Goal: Task Accomplishment & Management: Manage account settings

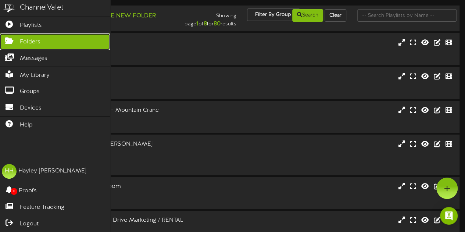
click at [38, 40] on span "Folders" at bounding box center [30, 42] width 21 height 8
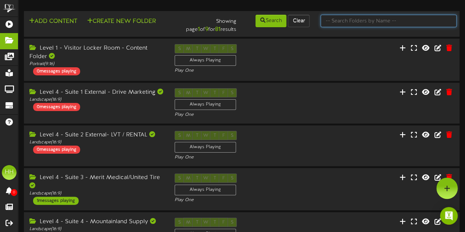
click at [375, 24] on input "text" at bounding box center [389, 21] width 136 height 13
click at [375, 24] on input "su" at bounding box center [389, 21] width 136 height 13
type input "suite 7"
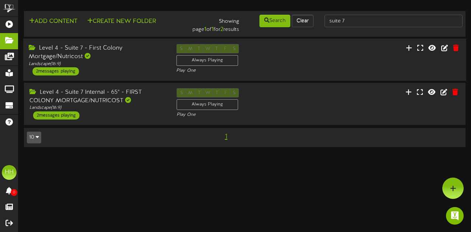
click at [155, 53] on div "Level 4 - Suite 7 - First Colony Mortgage/Nutricost" at bounding box center [97, 52] width 137 height 17
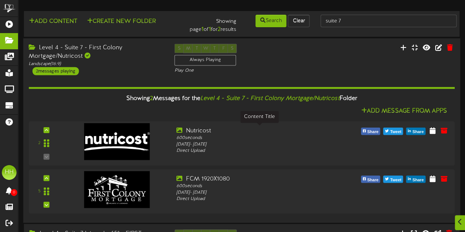
scroll to position [63, 0]
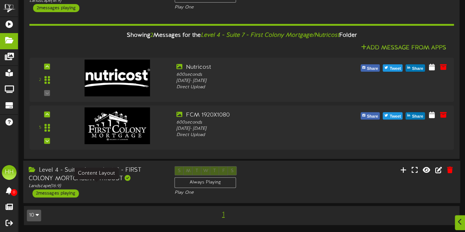
click at [135, 187] on div "Landscape ( 16:9 )" at bounding box center [96, 186] width 135 height 6
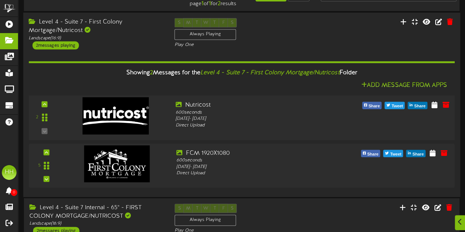
scroll to position [26, 0]
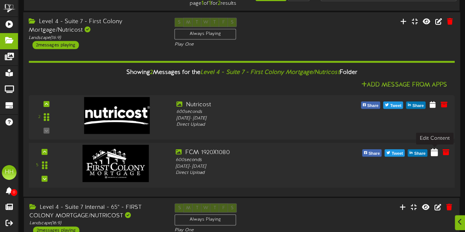
click at [435, 154] on icon at bounding box center [434, 152] width 7 height 8
select select "*"
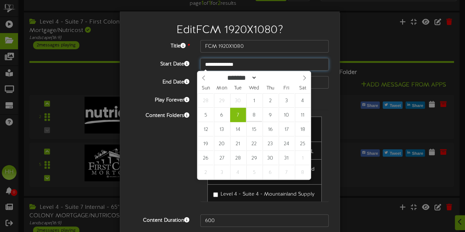
click at [218, 67] on input "**********" at bounding box center [265, 64] width 128 height 13
type input "**********"
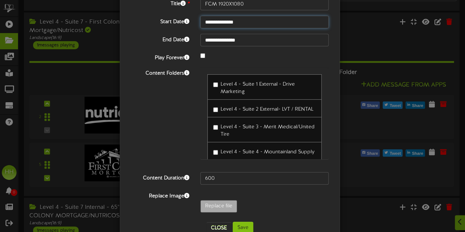
scroll to position [60, 0]
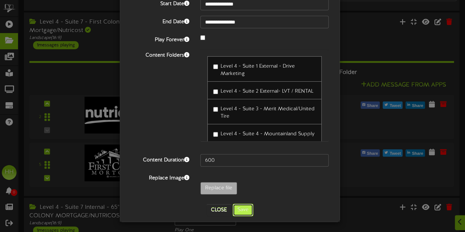
click at [244, 204] on button "Save" at bounding box center [243, 210] width 21 height 13
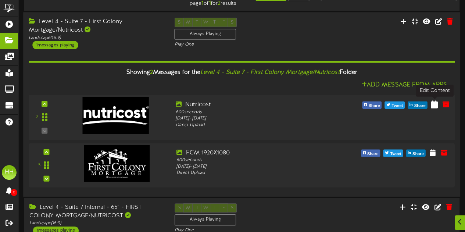
click at [438, 104] on icon at bounding box center [434, 104] width 7 height 8
select select "*"
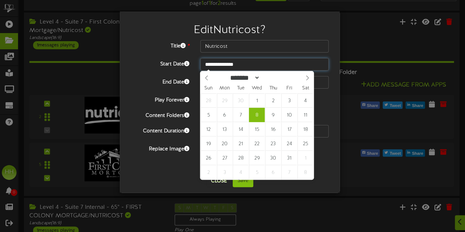
click at [222, 70] on input "**********" at bounding box center [265, 64] width 128 height 13
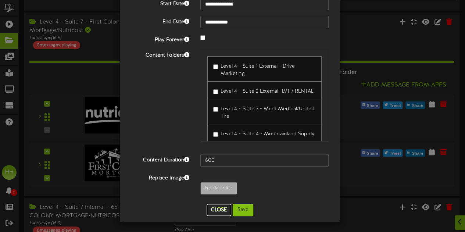
click at [214, 210] on button "Close" at bounding box center [219, 210] width 25 height 12
type input "**********"
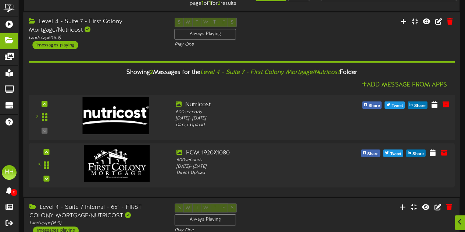
scroll to position [0, 0]
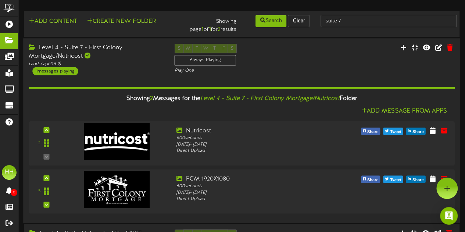
click at [294, 46] on div "S M T W T F S Always Playing Play One" at bounding box center [242, 59] width 146 height 30
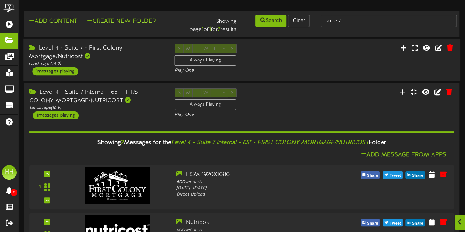
scroll to position [63, 0]
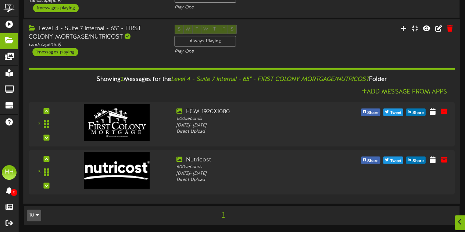
click at [141, 52] on div "Level 4 - Suite 7 Internal - 65" - FIRST COLONY MORTGAGE/NUTRICOST Landscape ( …" at bounding box center [96, 40] width 146 height 31
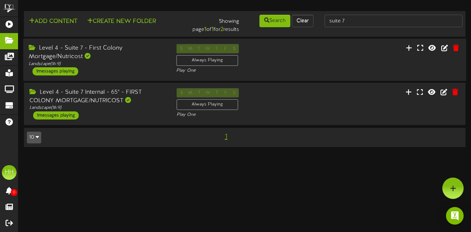
click at [144, 56] on div "Level 4 - Suite 7 - First Colony Mortgage/Nutricost" at bounding box center [97, 52] width 137 height 17
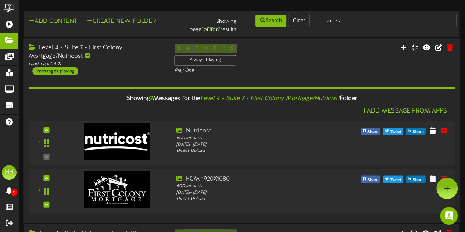
click at [142, 87] on hr at bounding box center [242, 88] width 426 height 2
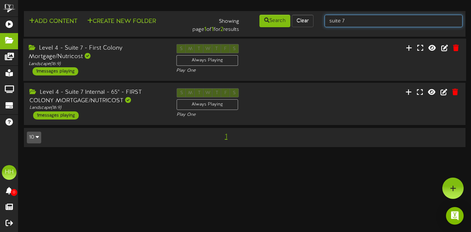
click at [370, 21] on input "suite 7" at bounding box center [394, 21] width 138 height 13
type input "suite 22"
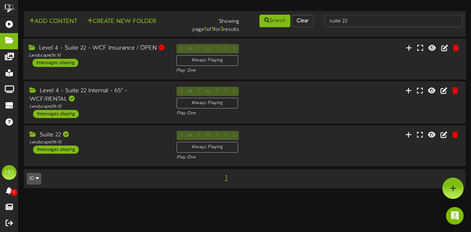
click at [139, 68] on div "Level 4 - Suite 22 - WCF Insurance / OPEN Landscape ( 16:9 ) 1 messages playing…" at bounding box center [244, 59] width 443 height 30
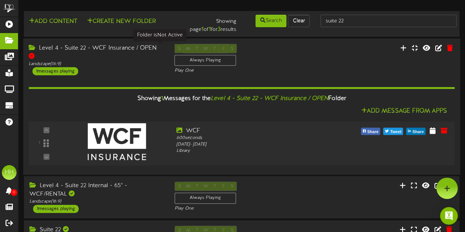
click at [35, 53] on div at bounding box center [32, 56] width 6 height 6
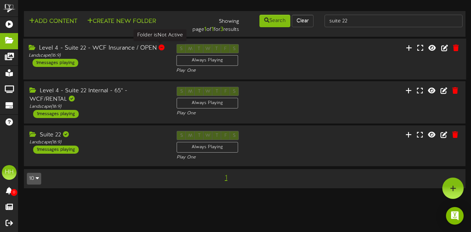
click at [159, 47] on div at bounding box center [162, 48] width 6 height 6
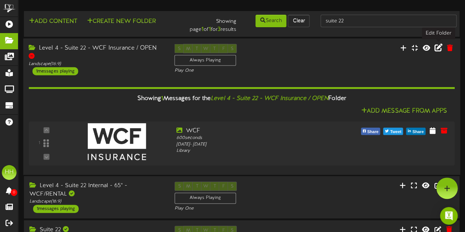
click at [437, 48] on icon at bounding box center [439, 47] width 8 height 8
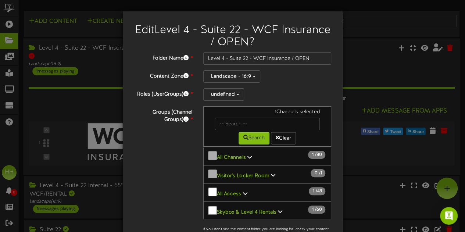
scroll to position [102, 0]
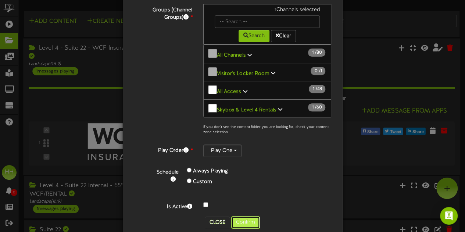
click at [242, 216] on button "Confirm" at bounding box center [245, 222] width 29 height 13
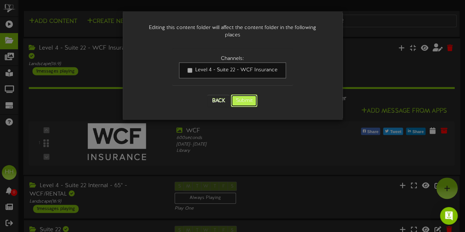
click at [245, 96] on button "Submit" at bounding box center [244, 101] width 26 height 13
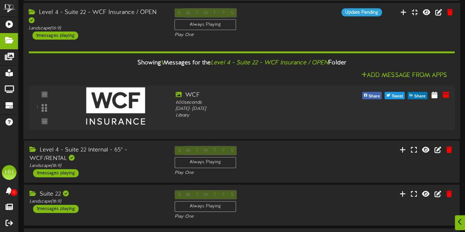
scroll to position [51, 0]
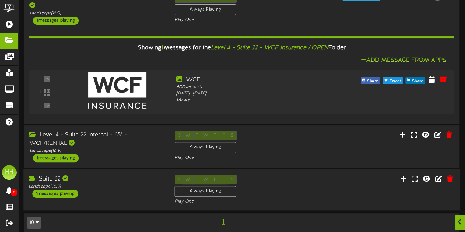
click at [117, 181] on div "Suite 22" at bounding box center [96, 179] width 135 height 8
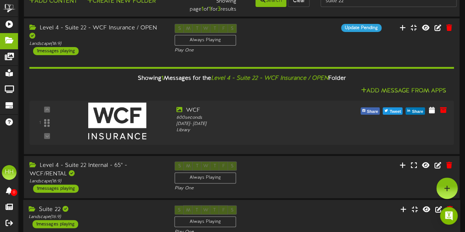
scroll to position [14, 0]
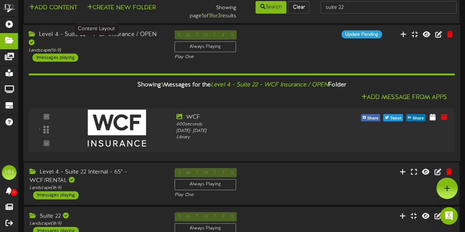
click at [137, 47] on div "Landscape ( 16:9 )" at bounding box center [96, 50] width 135 height 6
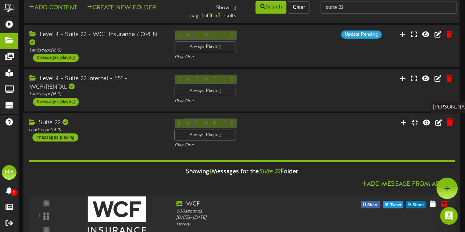
click at [453, 123] on icon at bounding box center [450, 122] width 7 height 8
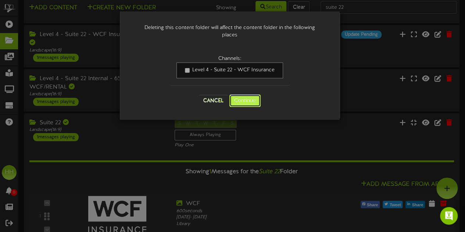
click at [245, 106] on button "Continue" at bounding box center [245, 101] width 31 height 13
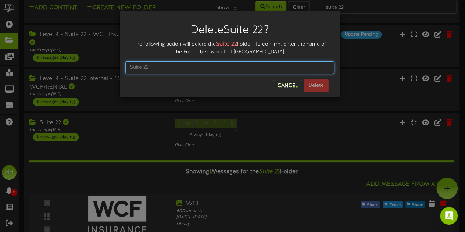
click at [239, 63] on input "text" at bounding box center [229, 67] width 209 height 13
type input "Suite 22"
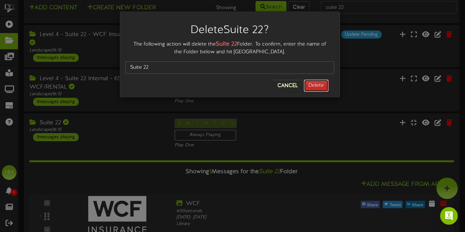
click at [321, 90] on button "Delete" at bounding box center [316, 85] width 25 height 13
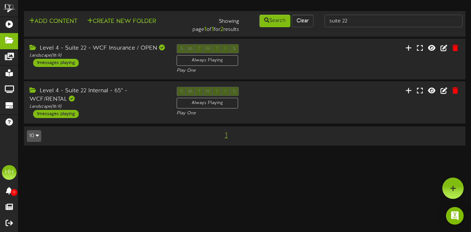
click at [321, 90] on div "Level 4 - Suite 22 Internal - 65" - WCF/RENTAL Landscape ( 16:9 ) 1 messages pl…" at bounding box center [245, 102] width 442 height 31
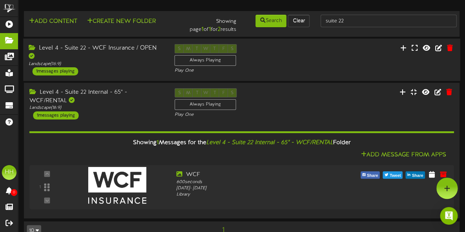
click at [290, 51] on div "S M T W T F S Always Playing Play One" at bounding box center [242, 59] width 146 height 30
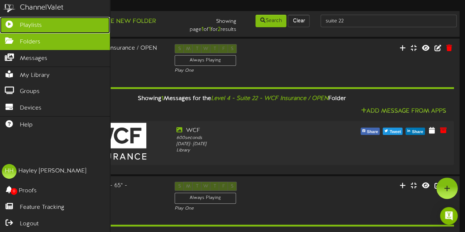
click at [34, 23] on span "Playlists" at bounding box center [31, 25] width 22 height 8
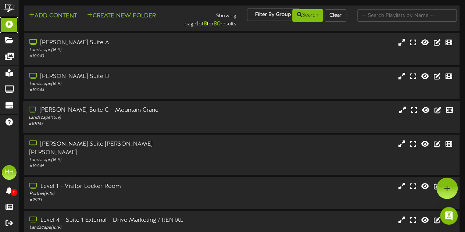
scroll to position [169, 0]
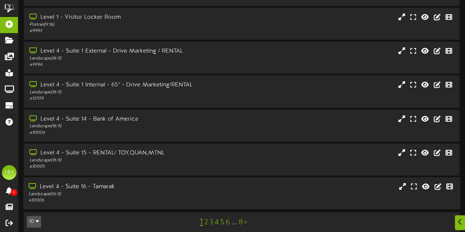
click at [137, 198] on div "# 10006" at bounding box center [114, 201] width 171 height 6
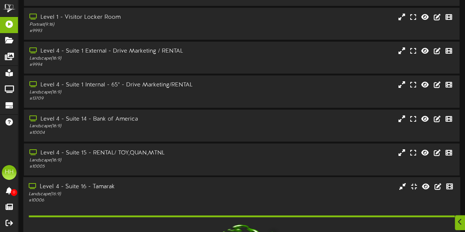
scroll to position [284, 0]
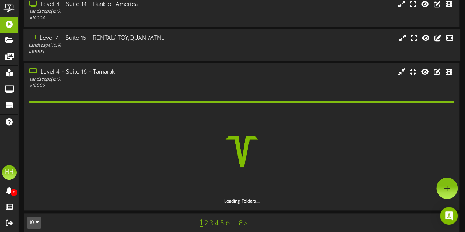
click at [194, 43] on div "Landscape ( 16:9 )" at bounding box center [114, 46] width 171 height 6
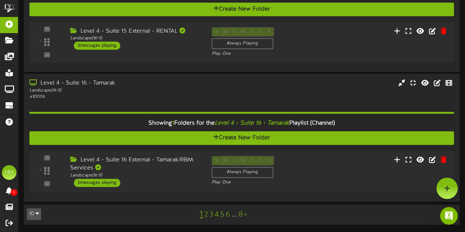
scroll to position [359, 0]
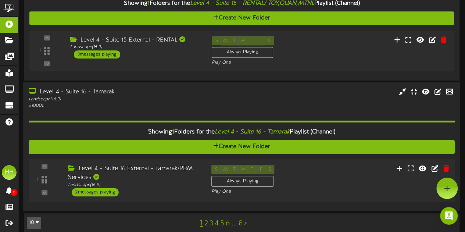
click at [160, 170] on div "Level 4 - Suite 16 External - Tamarak/RBM Services" at bounding box center [134, 172] width 132 height 17
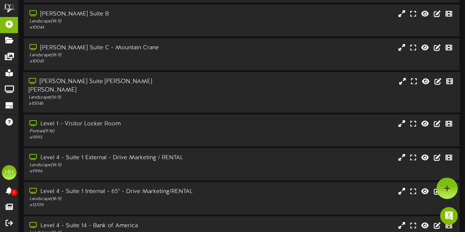
scroll to position [0, 0]
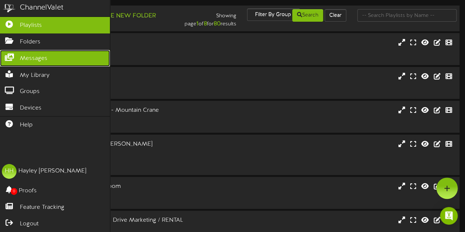
click at [49, 56] on link "Messages" at bounding box center [55, 58] width 110 height 17
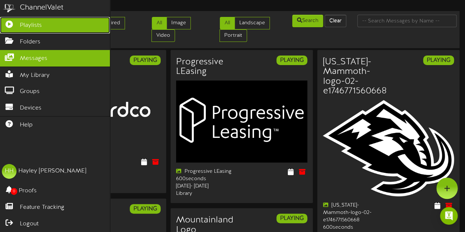
click at [9, 20] on link "Playlists" at bounding box center [55, 25] width 110 height 17
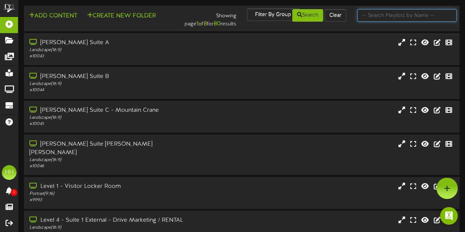
click at [385, 13] on input "text" at bounding box center [407, 15] width 99 height 13
type input "suite 29"
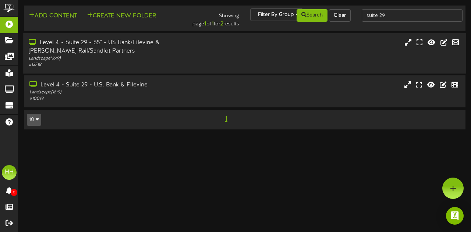
click at [181, 56] on div "Landscape ( 16:9 )" at bounding box center [115, 59] width 173 height 6
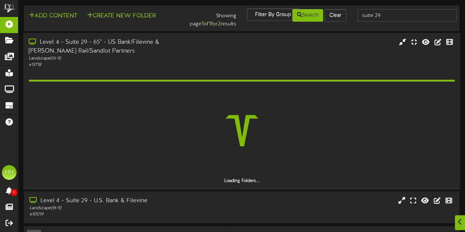
scroll to position [20, 0]
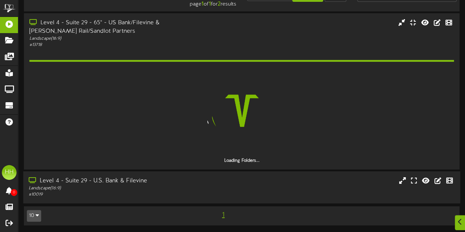
click at [172, 181] on div "Level 4 - Suite 29 - U.S. Bank & Filevine" at bounding box center [114, 181] width 171 height 8
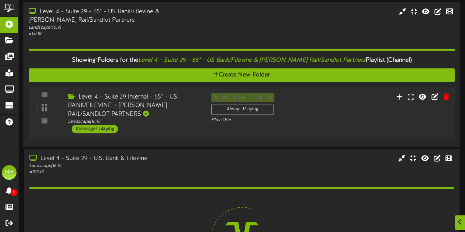
scroll to position [104, 0]
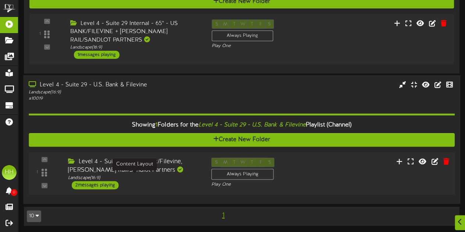
click at [194, 178] on div "Landscape ( 16:9 )" at bounding box center [134, 178] width 132 height 6
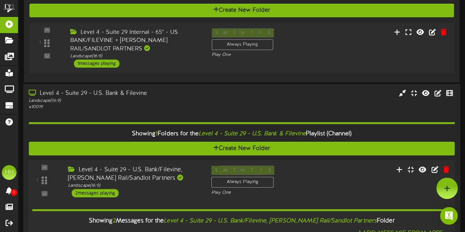
scroll to position [84, 0]
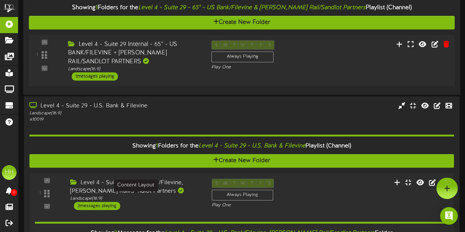
click at [332, 63] on div "1 ( 16:9" at bounding box center [241, 60] width 430 height 40
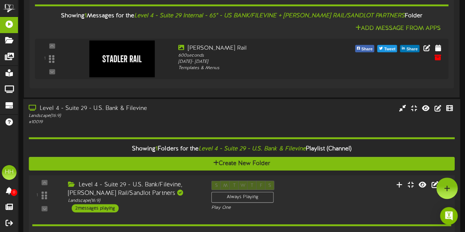
scroll to position [0, 0]
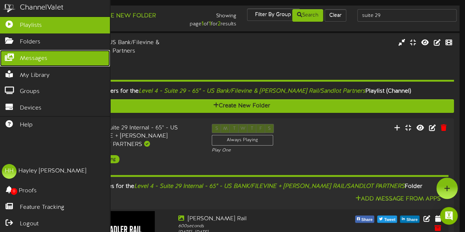
click at [37, 57] on span "Messages" at bounding box center [34, 58] width 28 height 8
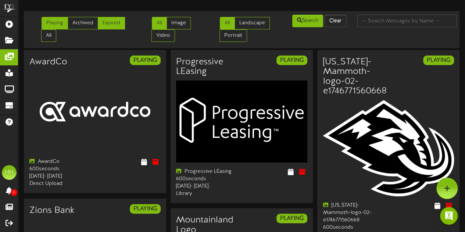
click at [109, 22] on link "Expired" at bounding box center [111, 23] width 27 height 13
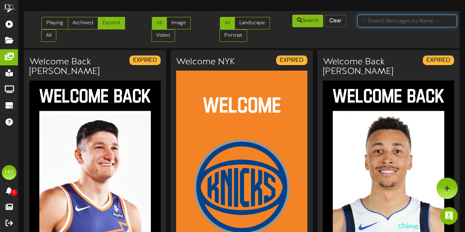
click at [414, 20] on input "text" at bounding box center [407, 21] width 99 height 13
type input "us bank"
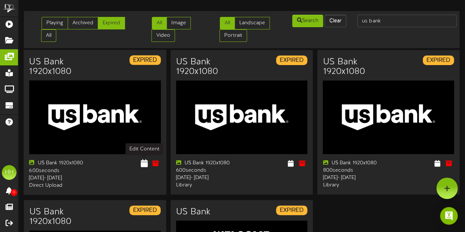
click at [143, 164] on icon at bounding box center [144, 163] width 7 height 8
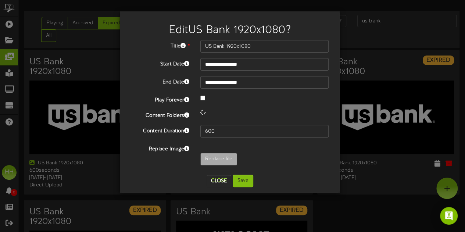
click at [343, 26] on div "**********" at bounding box center [232, 116] width 465 height 232
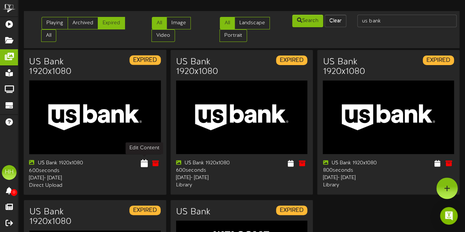
click at [142, 164] on icon at bounding box center [144, 163] width 7 height 8
select select "**"
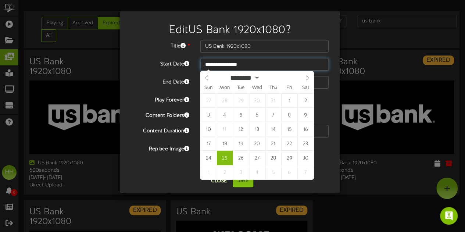
click at [244, 65] on input "**********" at bounding box center [265, 64] width 128 height 13
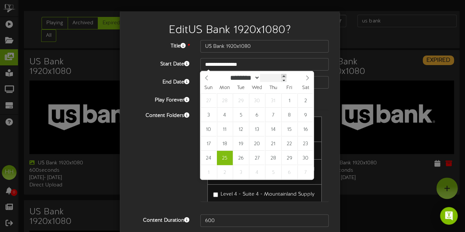
type input "****"
click at [287, 77] on span at bounding box center [283, 76] width 5 height 4
click at [260, 79] on select "******* ******** ***** ***** *** **** **** ****** ********* ******* ******** **…" at bounding box center [244, 78] width 32 height 8
select select "*"
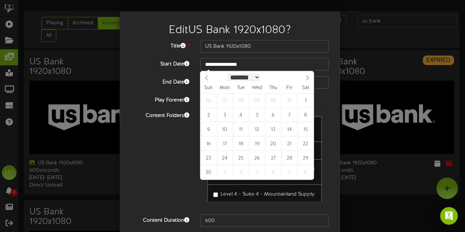
click at [228, 74] on select "******* ******** ***** ***** *** **** **** ****** ********* ******* ******** **…" at bounding box center [244, 78] width 32 height 8
type input "**********"
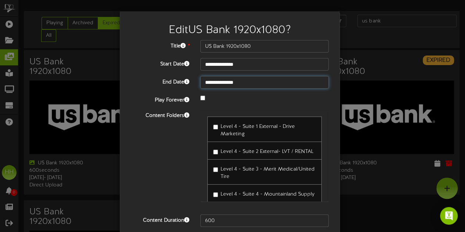
click at [247, 85] on input "**********" at bounding box center [265, 82] width 128 height 13
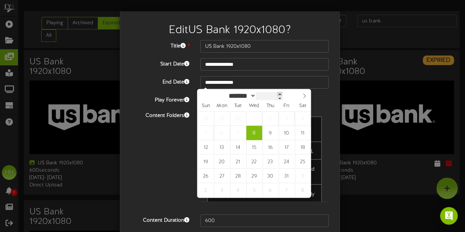
type input "****"
click at [283, 95] on span at bounding box center [279, 94] width 5 height 4
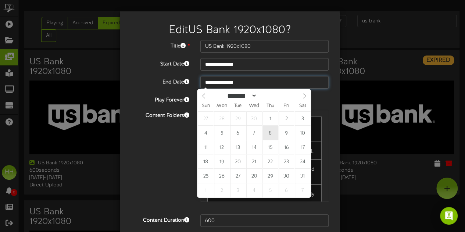
type input "**********"
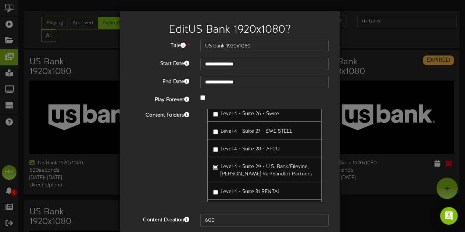
scroll to position [60, 0]
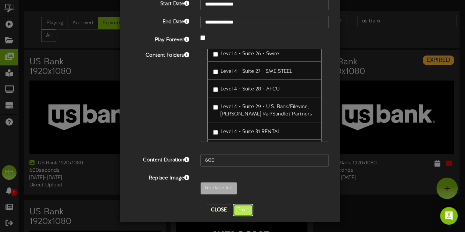
click at [244, 206] on button "Save" at bounding box center [243, 210] width 21 height 13
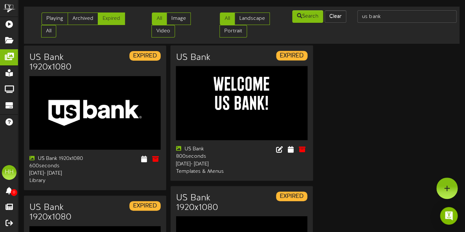
scroll to position [0, 0]
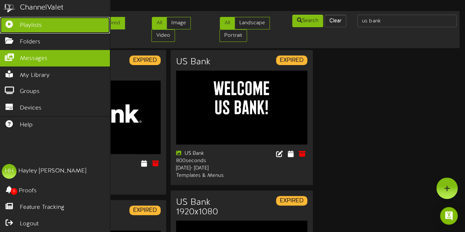
click at [24, 21] on span "Playlists" at bounding box center [31, 25] width 22 height 8
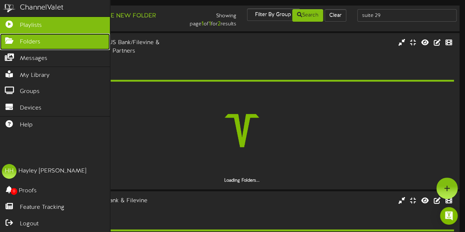
click at [36, 44] on span "Folders" at bounding box center [30, 42] width 21 height 8
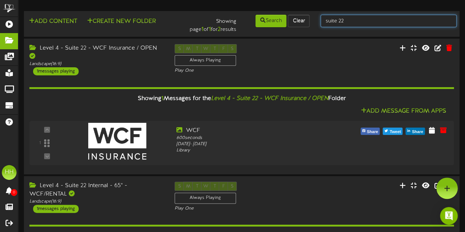
click at [391, 24] on input "suite 22" at bounding box center [389, 21] width 136 height 13
click at [391, 24] on input "suite" at bounding box center [389, 21] width 136 height 13
type input "suite 9"
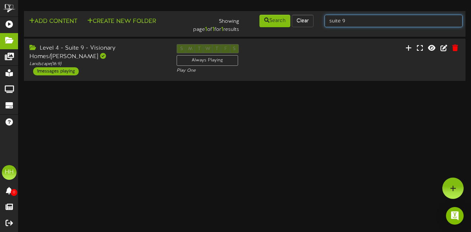
click at [367, 25] on input "suite 9" at bounding box center [394, 21] width 138 height 13
type input "suite 29"
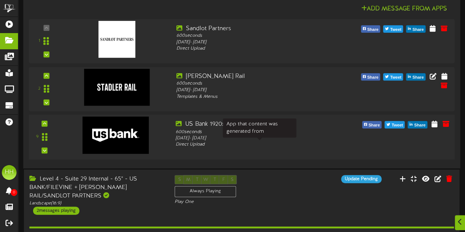
scroll to position [72, 0]
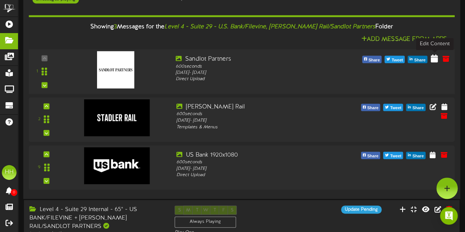
click at [436, 60] on icon at bounding box center [434, 58] width 7 height 8
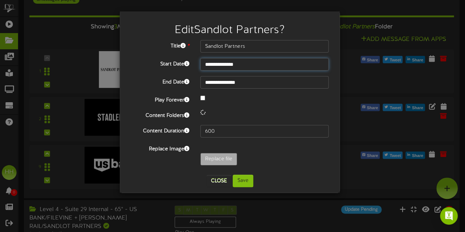
click at [234, 63] on input "**********" at bounding box center [265, 64] width 128 height 13
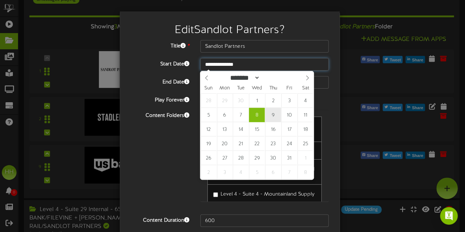
type input "**********"
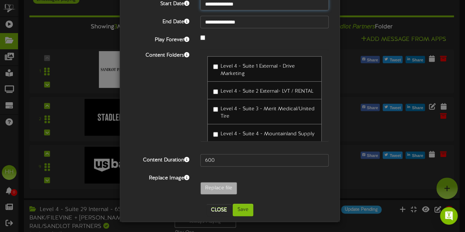
scroll to position [60, 0]
click at [247, 210] on button "Save" at bounding box center [243, 210] width 21 height 13
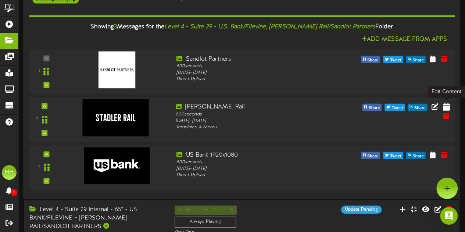
click at [447, 108] on icon at bounding box center [446, 106] width 7 height 8
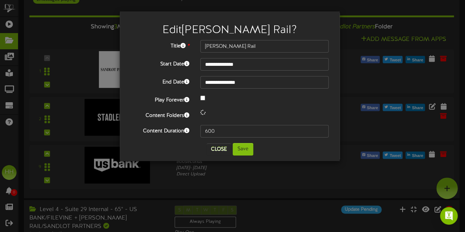
click at [233, 71] on div "**********" at bounding box center [230, 89] width 198 height 98
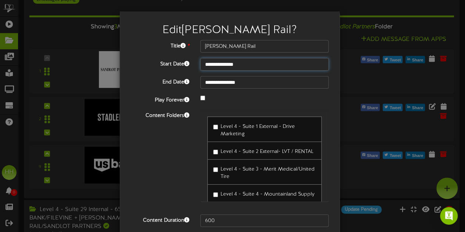
click at [230, 67] on input "**********" at bounding box center [265, 64] width 128 height 13
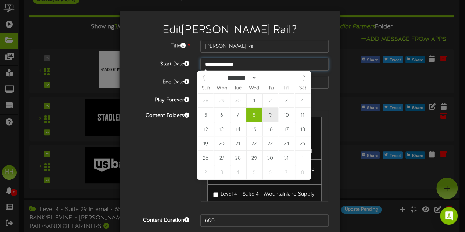
type input "**********"
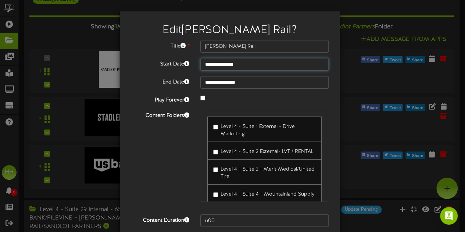
scroll to position [29, 0]
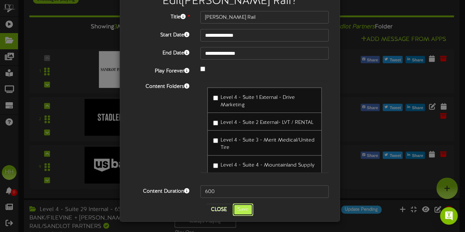
click at [249, 212] on button "Save" at bounding box center [243, 209] width 21 height 13
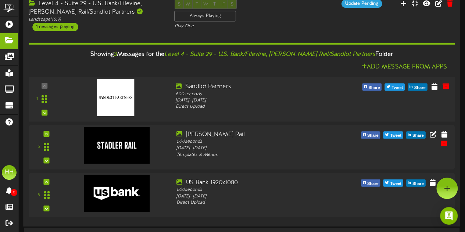
scroll to position [45, 0]
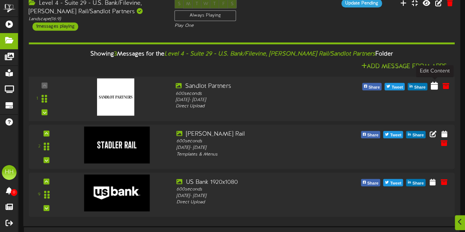
click at [436, 84] on icon at bounding box center [434, 85] width 7 height 8
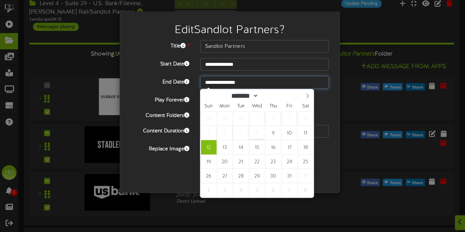
click at [256, 83] on input "**********" at bounding box center [265, 82] width 128 height 13
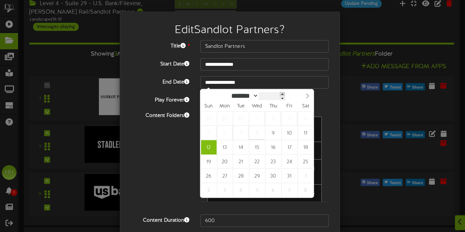
type input "****"
click at [285, 94] on span at bounding box center [282, 94] width 5 height 4
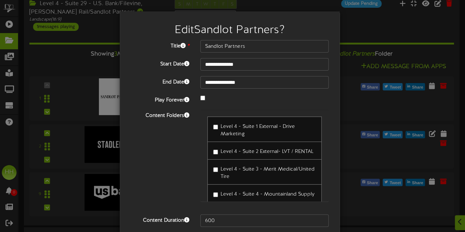
click at [129, 163] on div "Content Folders Level 4 - Suite 1 External - Drive Marketing" at bounding box center [229, 159] width 209 height 99
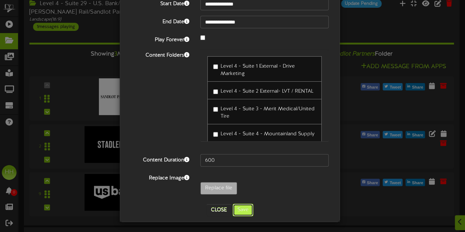
click at [242, 209] on button "Save" at bounding box center [243, 210] width 21 height 13
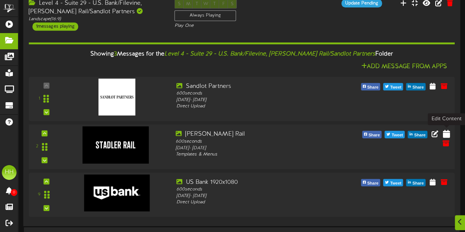
click at [447, 134] on icon at bounding box center [446, 134] width 7 height 8
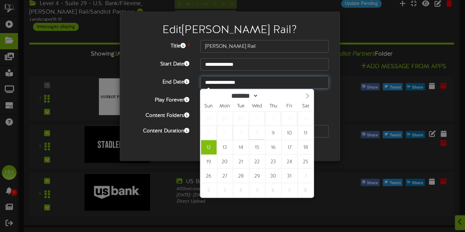
click at [252, 82] on input "**********" at bounding box center [265, 82] width 128 height 13
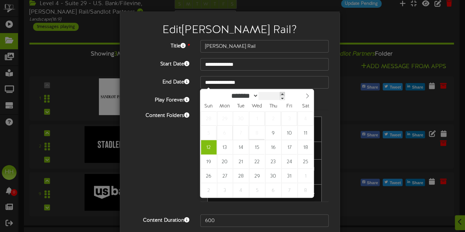
type input "****"
click at [285, 95] on span at bounding box center [282, 94] width 5 height 4
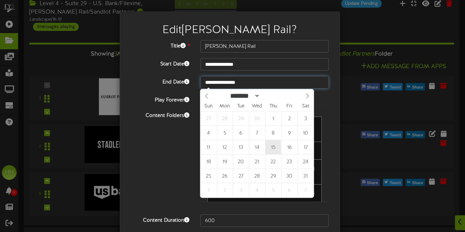
type input "**********"
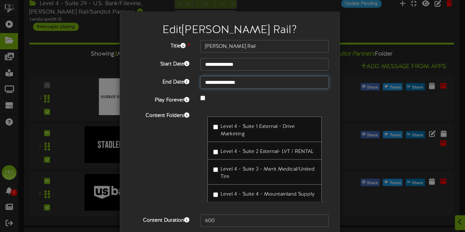
scroll to position [29, 0]
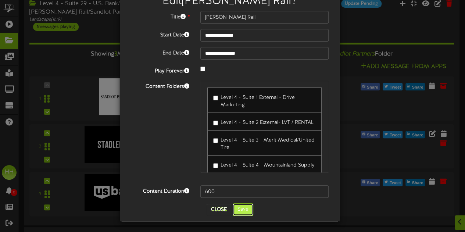
click at [247, 213] on button "Save" at bounding box center [243, 209] width 21 height 13
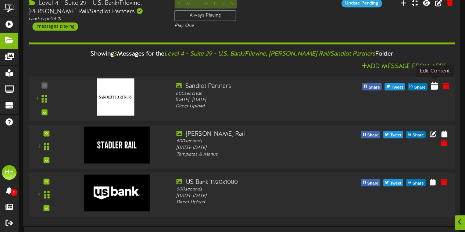
click at [435, 84] on icon at bounding box center [434, 85] width 7 height 8
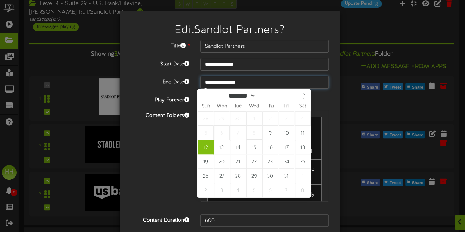
click at [258, 82] on input "**********" at bounding box center [265, 82] width 128 height 13
type input "****"
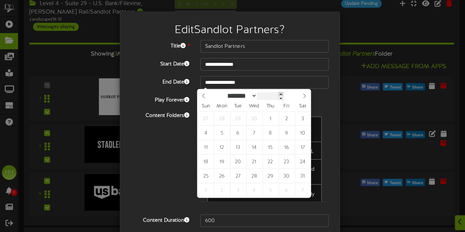
click at [284, 94] on span at bounding box center [281, 94] width 5 height 4
type input "**********"
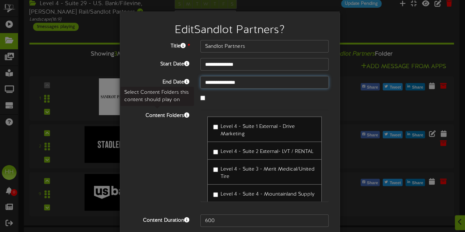
scroll to position [60, 0]
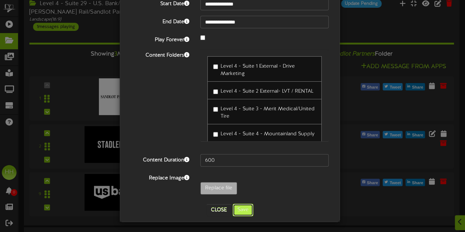
click at [238, 206] on button "Save" at bounding box center [243, 210] width 21 height 13
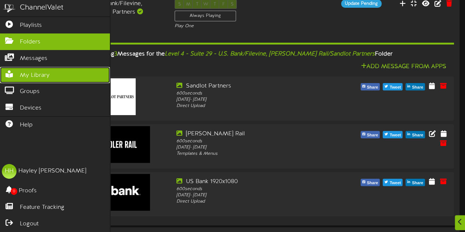
click at [35, 71] on span "My Library" at bounding box center [35, 75] width 30 height 8
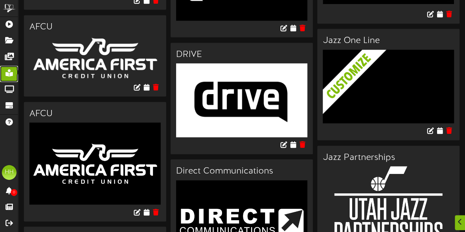
scroll to position [699, 0]
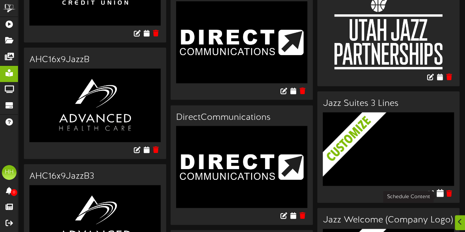
click at [440, 196] on icon at bounding box center [440, 193] width 7 height 8
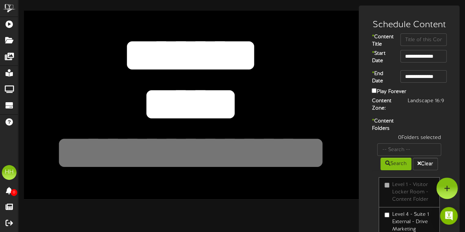
click at [261, 106] on textarea "*****" at bounding box center [191, 104] width 276 height 64
click at [272, 49] on textarea "*******" at bounding box center [191, 56] width 276 height 64
drag, startPoint x: 272, startPoint y: 49, endPoint x: 58, endPoint y: 46, distance: 213.8
click at [58, 46] on textarea "*******" at bounding box center [191, 56] width 276 height 64
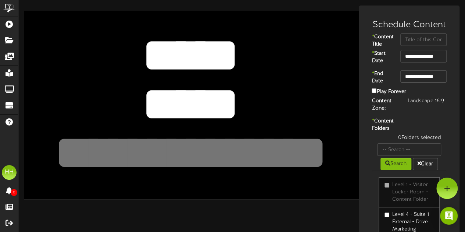
type textarea "*****"
drag, startPoint x: 252, startPoint y: 99, endPoint x: 150, endPoint y: 99, distance: 101.2
click at [150, 99] on textarea "*****" at bounding box center [191, 104] width 276 height 64
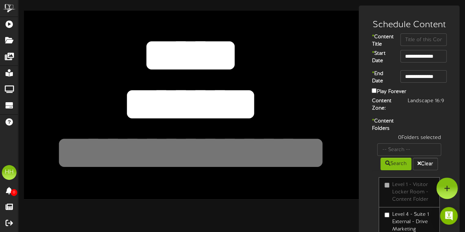
type textarea "*******"
click at [423, 37] on input "text" at bounding box center [424, 39] width 46 height 13
type input "Annick"
click at [423, 63] on input "**********" at bounding box center [424, 56] width 46 height 13
click at [432, 83] on input "**********" at bounding box center [424, 76] width 46 height 13
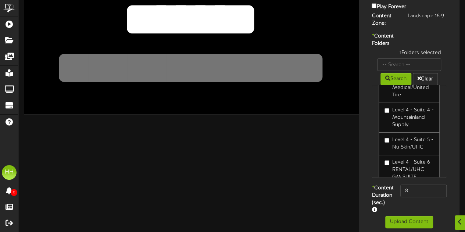
scroll to position [117, 0]
drag, startPoint x: 422, startPoint y: 205, endPoint x: 352, endPoint y: 201, distance: 70.0
click at [352, 201] on div "**********" at bounding box center [241, 78] width 447 height 315
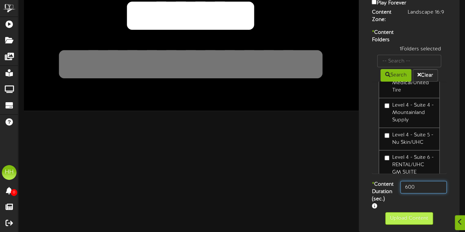
type input "600"
click at [409, 223] on button "Upload Content" at bounding box center [410, 218] width 48 height 13
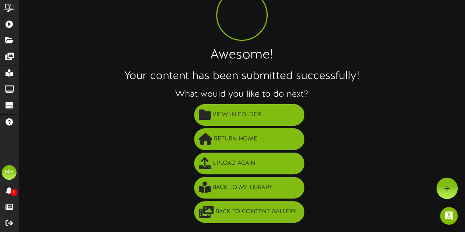
scroll to position [0, 0]
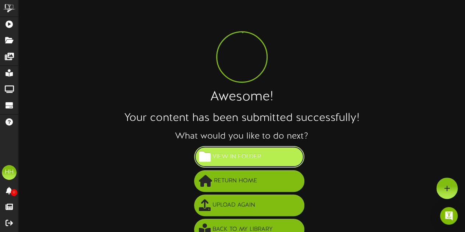
click at [231, 155] on span "View in Folder" at bounding box center [237, 157] width 52 height 12
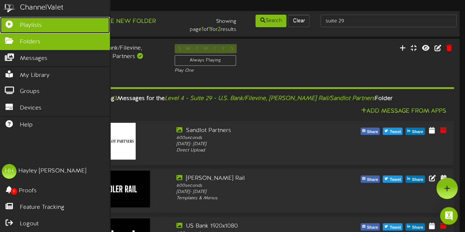
click at [32, 31] on link "Playlists" at bounding box center [55, 25] width 110 height 17
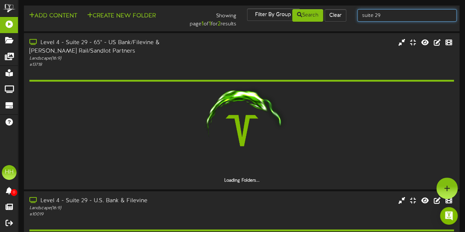
click at [391, 17] on input "suite 29" at bounding box center [407, 15] width 99 height 13
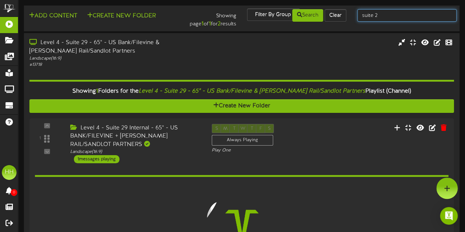
type input "suite 2"
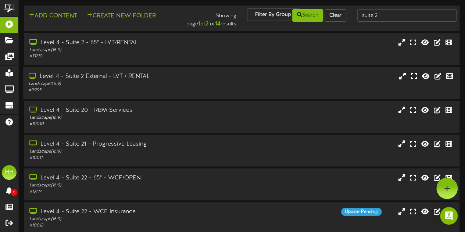
click at [145, 80] on div "Level 4 - Suite 2 External - LVT / RENTAL" at bounding box center [114, 76] width 171 height 8
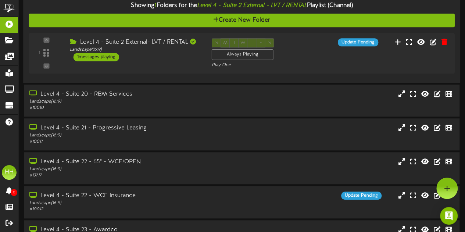
scroll to position [55, 0]
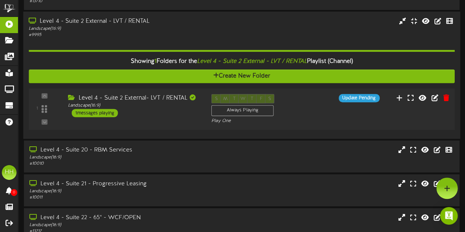
click at [186, 119] on div "1 ( 16:9" at bounding box center [241, 109] width 430 height 30
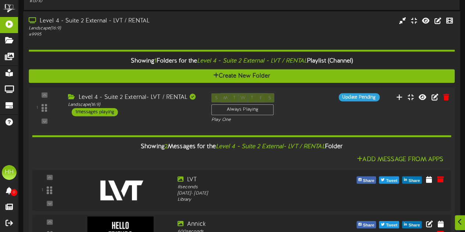
scroll to position [146, 0]
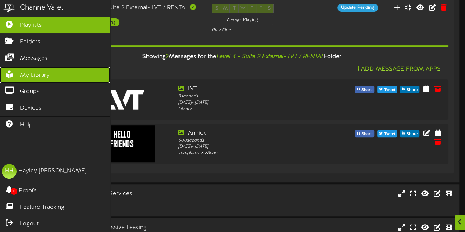
click at [33, 75] on span "My Library" at bounding box center [35, 75] width 30 height 8
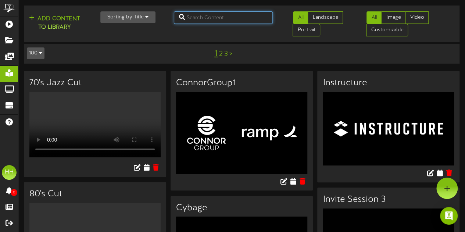
click at [235, 21] on input "text" at bounding box center [223, 17] width 99 height 13
type input "two line"
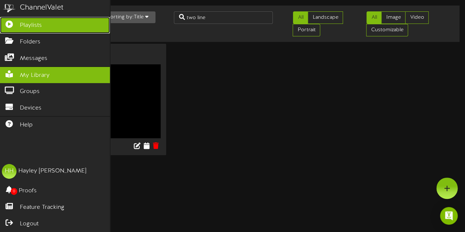
click at [24, 23] on span "Playlists" at bounding box center [31, 25] width 22 height 8
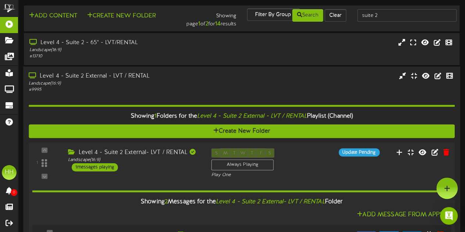
click at [308, 177] on div "S M T W T F S Always Playing Play One" at bounding box center [260, 163] width 108 height 30
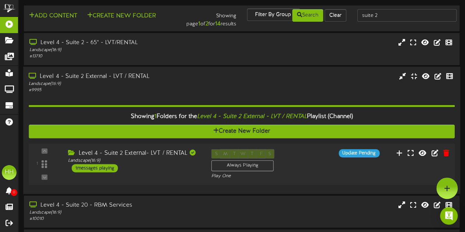
click at [308, 177] on div "S M T W T F S Always Playing Play One" at bounding box center [260, 164] width 108 height 30
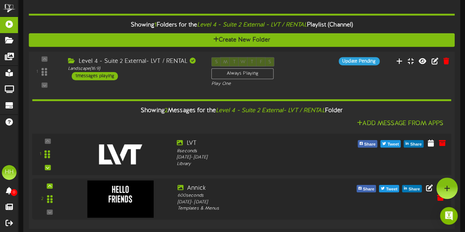
scroll to position [145, 0]
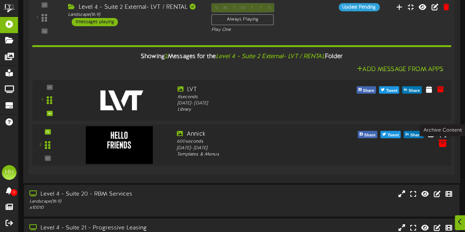
click at [441, 144] on icon at bounding box center [443, 143] width 8 height 8
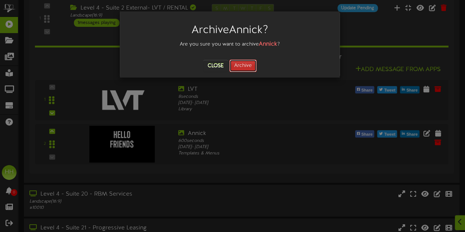
click at [249, 67] on button "Archive" at bounding box center [243, 66] width 27 height 13
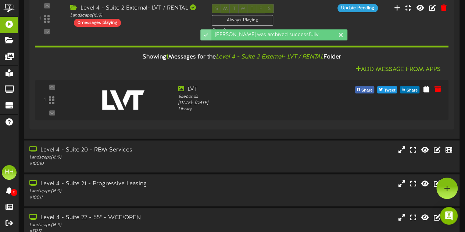
scroll to position [44, 0]
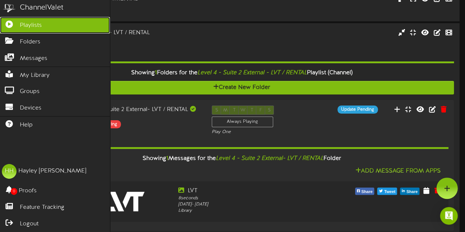
click at [38, 27] on span "Playlists" at bounding box center [31, 25] width 22 height 8
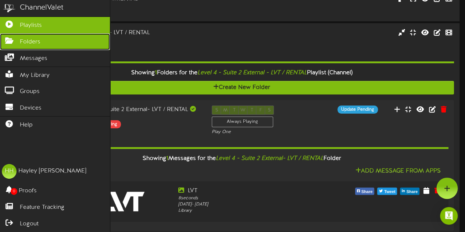
click at [37, 41] on span "Folders" at bounding box center [30, 42] width 21 height 8
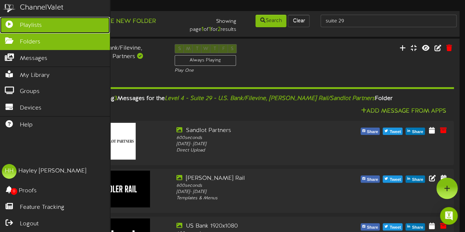
click at [29, 28] on span "Playlists" at bounding box center [31, 25] width 22 height 8
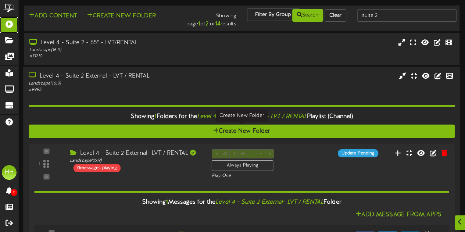
scroll to position [62, 0]
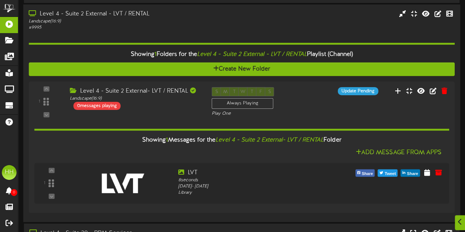
click at [156, 23] on div "Landscape ( 16:9 )" at bounding box center [114, 21] width 171 height 6
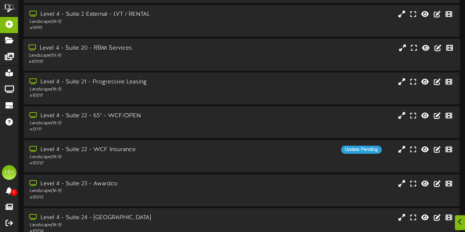
click at [158, 60] on div "# 10010" at bounding box center [114, 62] width 171 height 6
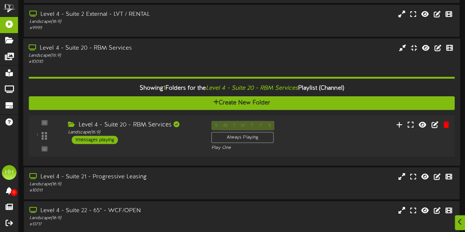
click at [180, 141] on div "Level 4 - Suite 20 - RBM Services Landscape ( 16:9 ) 1 messages playing" at bounding box center [134, 132] width 143 height 23
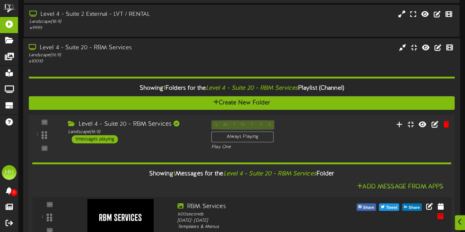
scroll to position [178, 0]
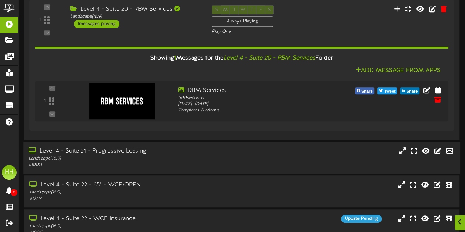
click at [173, 163] on div "# 10011" at bounding box center [114, 165] width 171 height 6
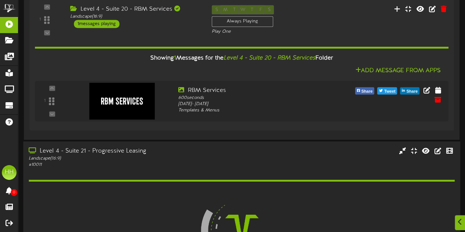
scroll to position [245, 0]
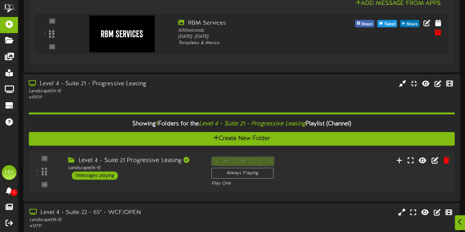
click at [175, 175] on div "Level 4 - Suite 21 Progressive Leasing Landscape ( 16:9 ) 1 messages playing" at bounding box center [134, 167] width 143 height 23
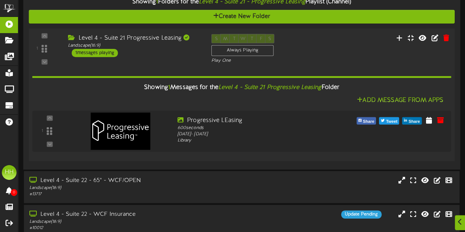
scroll to position [369, 0]
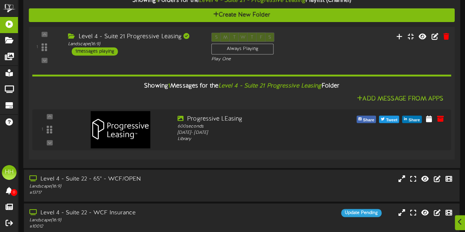
click at [175, 175] on div "Level 4 - Suite 22 - 65" - WCF/OPEN" at bounding box center [114, 179] width 171 height 8
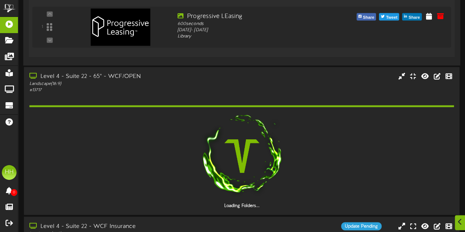
scroll to position [472, 0]
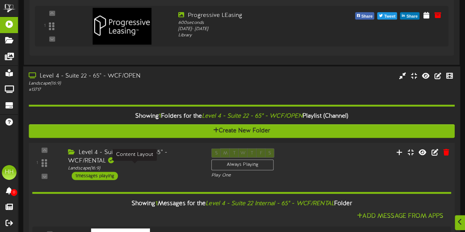
click at [173, 165] on div "Landscape ( 16:9 )" at bounding box center [134, 168] width 132 height 6
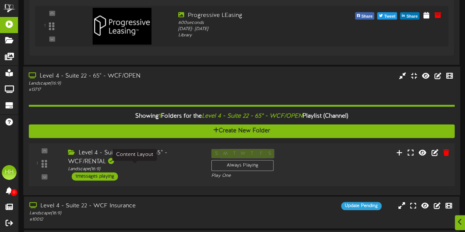
click at [173, 166] on div "Landscape ( 16:9 )" at bounding box center [134, 169] width 132 height 6
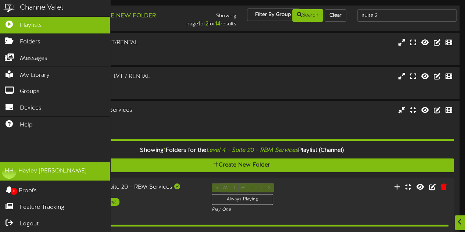
scroll to position [61, 0]
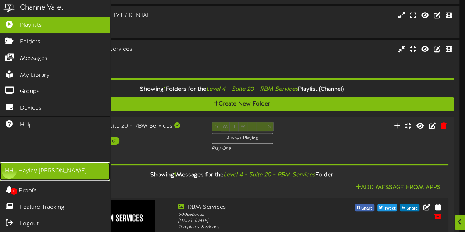
click at [42, 178] on link "HH [PERSON_NAME]" at bounding box center [55, 171] width 110 height 18
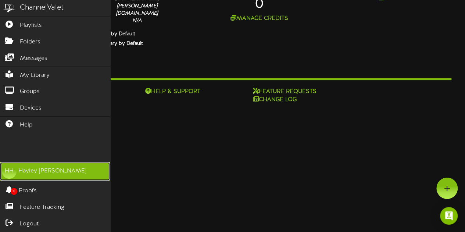
scroll to position [42, 0]
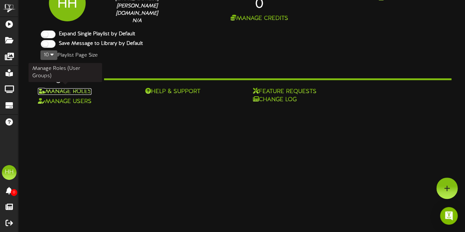
click at [84, 88] on link "Manage Roles" at bounding box center [65, 91] width 54 height 7
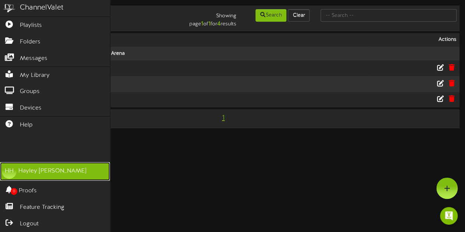
click at [39, 170] on div "[PERSON_NAME]" at bounding box center [52, 171] width 68 height 8
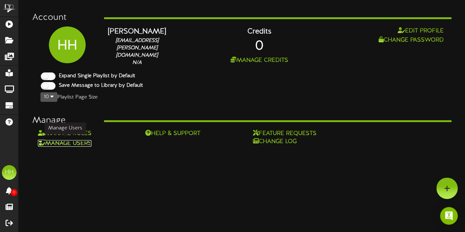
click at [82, 140] on link "Manage Users" at bounding box center [65, 143] width 54 height 7
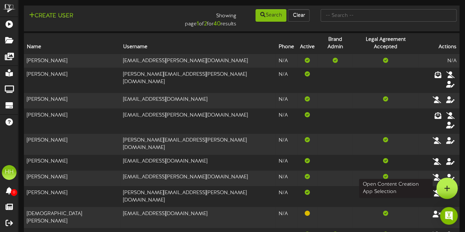
click at [450, 180] on div at bounding box center [447, 188] width 21 height 21
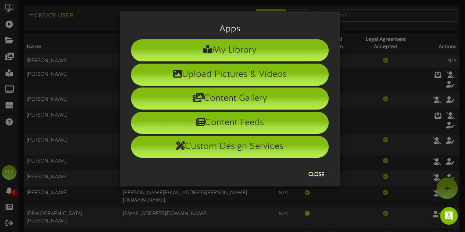
click at [385, 104] on div "Apps My Library Upload Pictures & Videos Content Gallery Content Feeds Custom D…" at bounding box center [232, 116] width 465 height 232
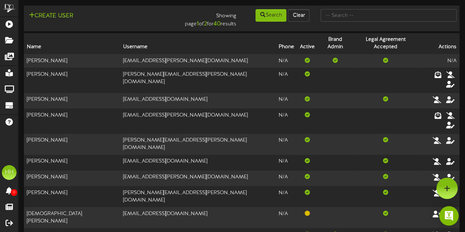
click at [448, 217] on img "Open Intercom Messenger" at bounding box center [449, 216] width 10 height 10
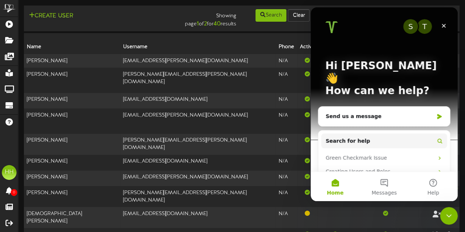
click at [223, 28] on div "Showing page 1 of 2 for 40 results" at bounding box center [206, 18] width 74 height 20
click at [446, 29] on div "Close" at bounding box center [443, 25] width 13 height 13
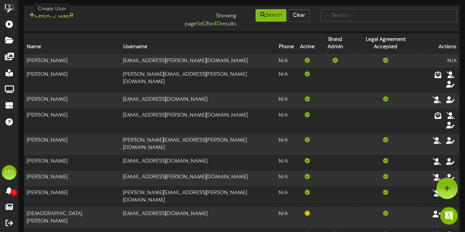
click at [66, 15] on button "Create User" at bounding box center [51, 15] width 49 height 9
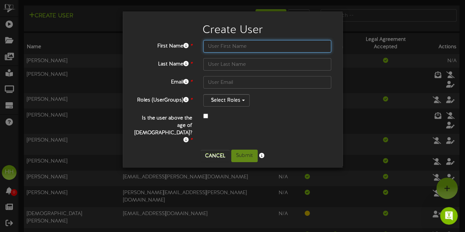
click at [228, 50] on input "text" at bounding box center [267, 46] width 128 height 13
type input "Lanre"
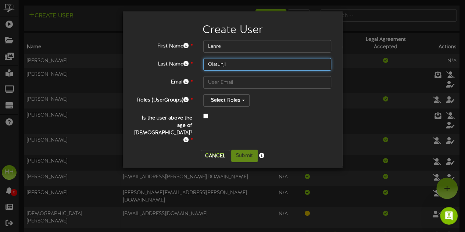
type input "Olatunji"
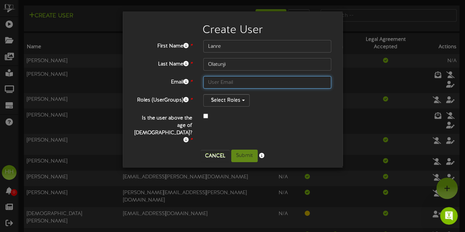
paste input "[PERSON_NAME] <[PERSON_NAME][EMAIL_ADDRESS][PERSON_NAME][DOMAIN_NAME]>"
drag, startPoint x: 244, startPoint y: 82, endPoint x: 173, endPoint y: 82, distance: 70.6
click at [173, 82] on div "Email * [PERSON_NAME] <[PERSON_NAME][EMAIL_ADDRESS][PERSON_NAME][DOMAIN_NAME]>" at bounding box center [232, 82] width 209 height 13
click at [292, 81] on input "[EMAIL_ADDRESS][DOMAIN_NAME]>" at bounding box center [267, 82] width 128 height 13
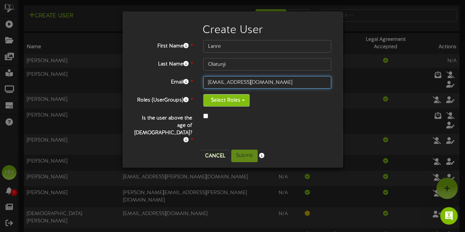
type input "[EMAIL_ADDRESS][DOMAIN_NAME]"
click at [244, 98] on button "Select Roles" at bounding box center [226, 100] width 46 height 13
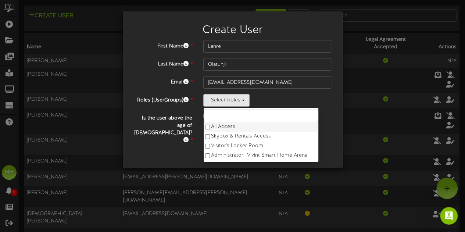
click at [221, 128] on label "All Access" at bounding box center [261, 127] width 115 height 10
click at [280, 106] on div "Select Roles All Access Skybox & Rentals Access Visitor's Locker Room Administr…" at bounding box center [267, 100] width 128 height 13
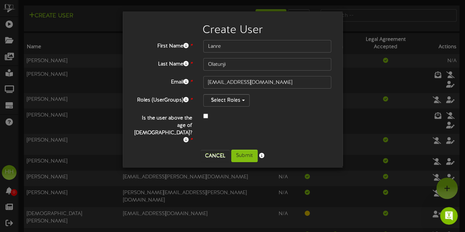
click at [224, 109] on div "First Name * [GEOGRAPHIC_DATA] Last Name * [GEOGRAPHIC_DATA] Email * [EMAIL_ADD…" at bounding box center [233, 92] width 198 height 104
click at [226, 101] on button "Select Roles" at bounding box center [226, 100] width 46 height 13
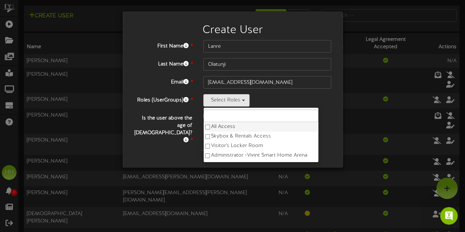
click at [224, 123] on label "All Access" at bounding box center [261, 127] width 115 height 10
click at [269, 99] on div "Select Roles All Access Skybox & Rentals Access Visitor's Locker Room Administr…" at bounding box center [267, 100] width 128 height 13
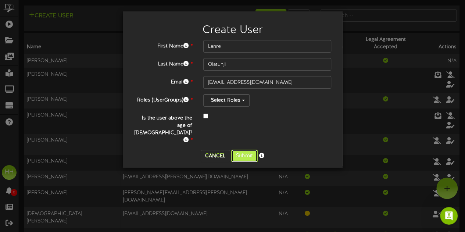
click at [247, 150] on button "Submit" at bounding box center [244, 156] width 26 height 13
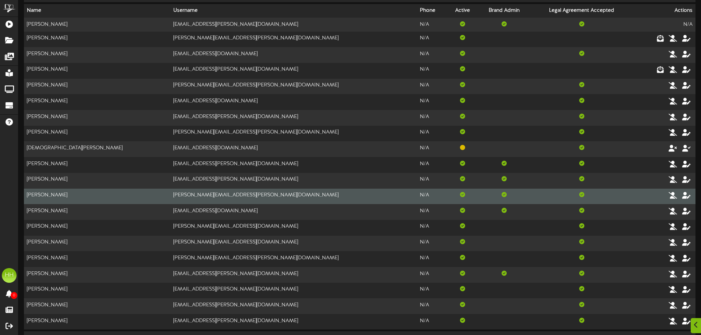
scroll to position [47, 0]
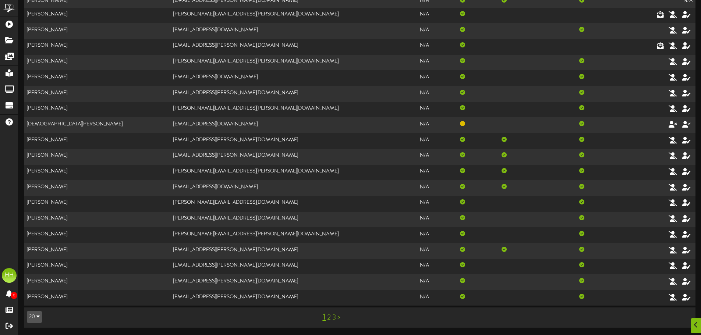
click at [329, 232] on link "2" at bounding box center [329, 318] width 4 height 8
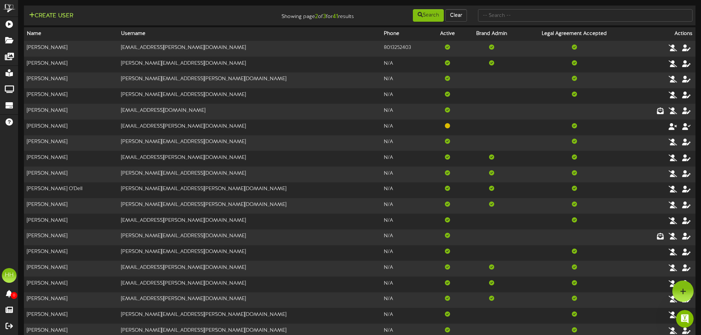
click at [45, 16] on button "Create User" at bounding box center [51, 15] width 49 height 9
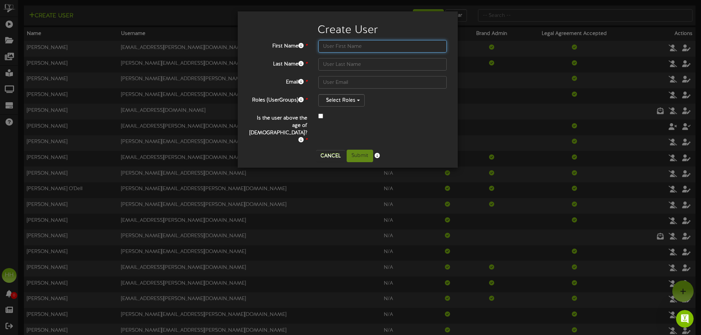
click at [331, 48] on input "text" at bounding box center [382, 46] width 128 height 13
type input "Grace"
type input "[PERSON_NAME]"
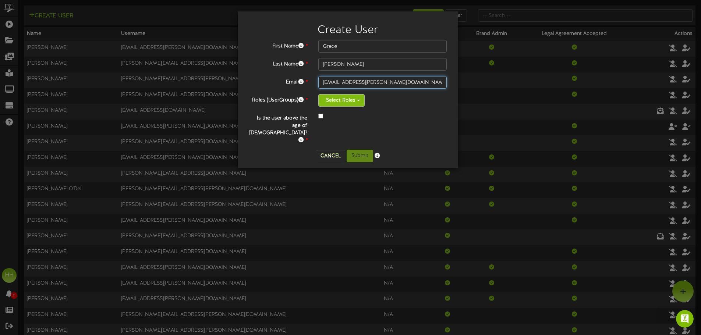
type input "[EMAIL_ADDRESS][PERSON_NAME][DOMAIN_NAME]"
click at [358, 103] on button "Select Roles" at bounding box center [341, 100] width 46 height 13
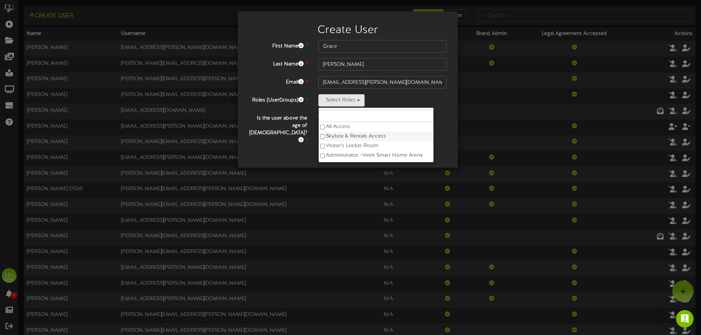
click at [328, 132] on label "Skybox & Rentals Access" at bounding box center [376, 137] width 115 height 10
click at [337, 126] on label "All Access" at bounding box center [376, 127] width 115 height 10
click at [341, 134] on label "Skybox & Rentals Access" at bounding box center [376, 137] width 115 height 10
click at [349, 157] on label "Administrator - [GEOGRAPHIC_DATA]" at bounding box center [376, 156] width 115 height 10
click at [306, 114] on label "Is the user above the age of [DEMOGRAPHIC_DATA]? *" at bounding box center [278, 128] width 70 height 32
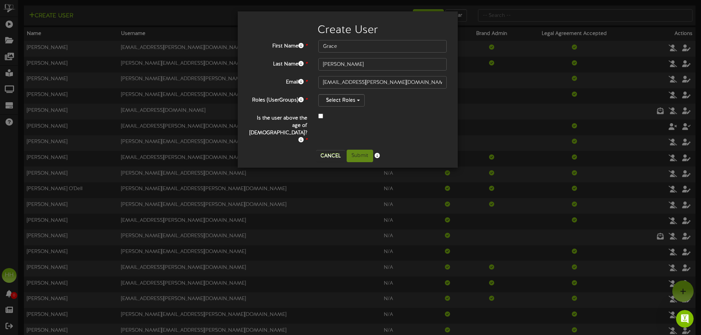
click at [321, 118] on div at bounding box center [382, 116] width 128 height 9
click at [340, 102] on button "Select Roles" at bounding box center [341, 100] width 46 height 13
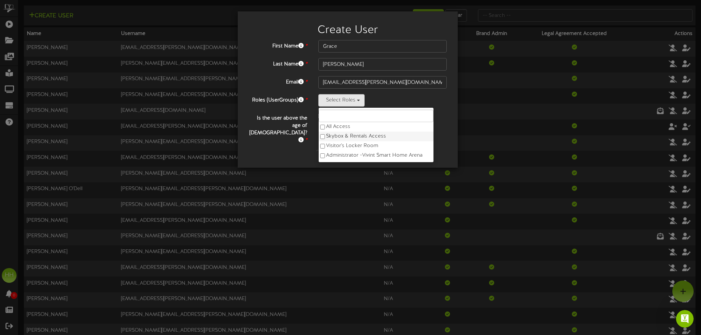
drag, startPoint x: 339, startPoint y: 133, endPoint x: 341, endPoint y: 143, distance: 10.8
click at [339, 134] on label "Skybox & Rentals Access" at bounding box center [376, 137] width 115 height 10
click at [341, 143] on label "Visitor's Locker Room" at bounding box center [376, 146] width 115 height 10
click at [299, 97] on label "Roles (UserGroups) *" at bounding box center [278, 99] width 70 height 10
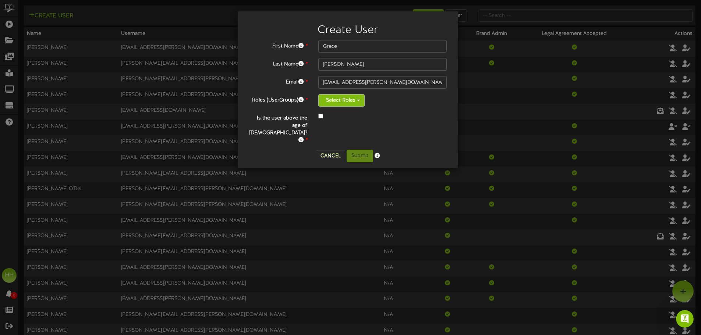
click at [337, 102] on button "Select Roles" at bounding box center [341, 100] width 46 height 13
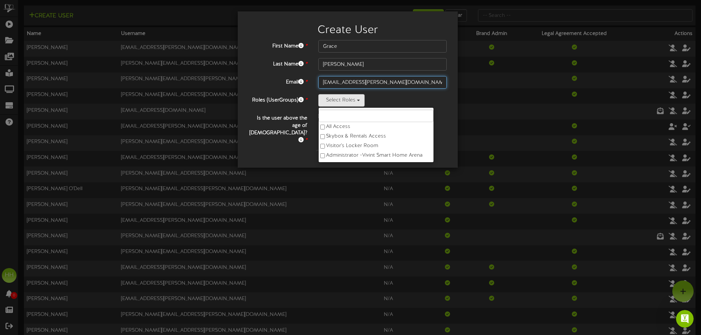
click at [391, 88] on input "[EMAIL_ADDRESS][PERSON_NAME][DOMAIN_NAME]" at bounding box center [382, 82] width 128 height 13
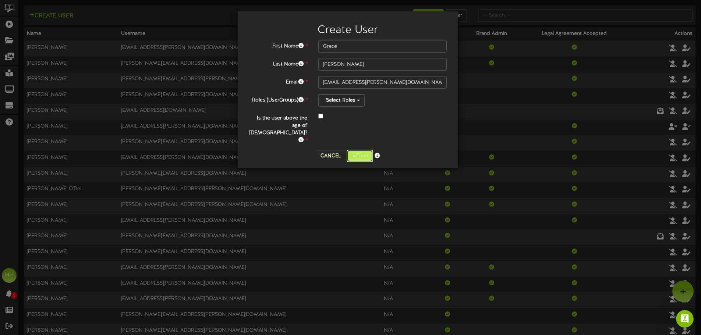
click at [365, 150] on button "Submit" at bounding box center [360, 156] width 26 height 13
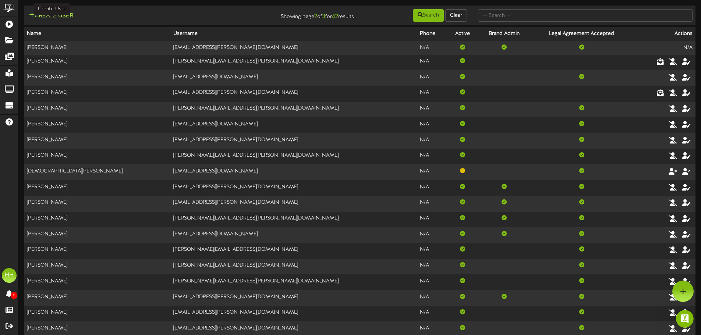
click at [60, 16] on button "Create User" at bounding box center [51, 15] width 49 height 9
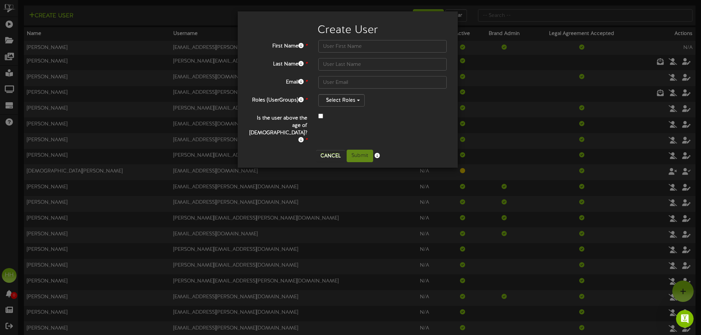
click at [337, 53] on div "First Name * Last Name * Email * Roles (UserGroups) * Select Roles Is the user …" at bounding box center [348, 92] width 198 height 104
click at [336, 47] on input "text" at bounding box center [382, 46] width 128 height 13
type input "[PERSON_NAME]"
click at [349, 77] on input "text" at bounding box center [382, 82] width 128 height 13
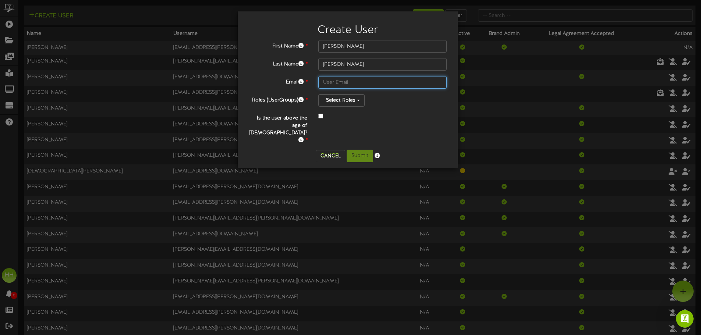
paste input "[PERSON_NAME][EMAIL_ADDRESS][PERSON_NAME][DOMAIN_NAME]"
type input "[PERSON_NAME][EMAIL_ADDRESS][PERSON_NAME][DOMAIN_NAME]"
click at [361, 98] on button "Select Roles" at bounding box center [341, 100] width 46 height 13
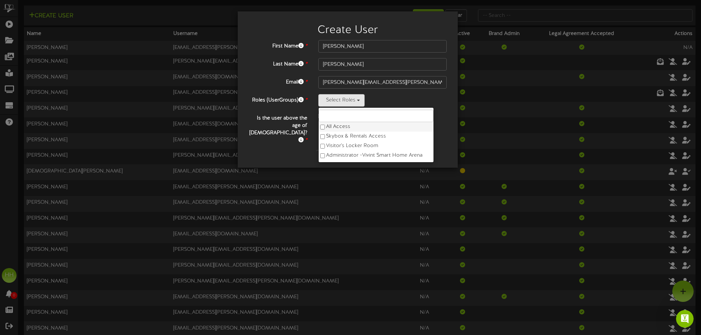
click at [355, 124] on label "All Access" at bounding box center [376, 127] width 115 height 10
click at [348, 136] on label "Skybox & Rentals Access" at bounding box center [376, 137] width 115 height 10
click at [347, 147] on label "Visitor's Locker Room" at bounding box center [376, 146] width 115 height 10
click at [346, 156] on label "Administrator - [GEOGRAPHIC_DATA]" at bounding box center [376, 156] width 115 height 10
click at [306, 117] on label "Is the user above the age of [DEMOGRAPHIC_DATA]? *" at bounding box center [278, 128] width 70 height 32
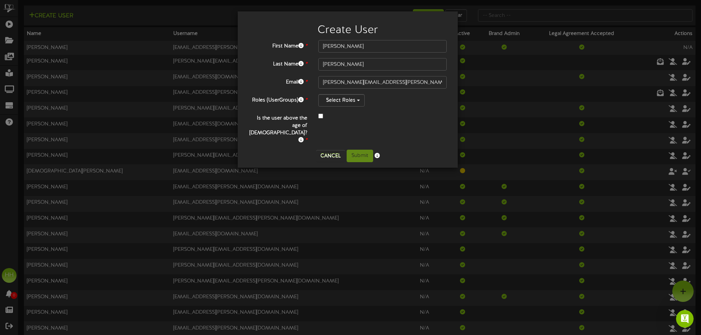
click at [322, 120] on div at bounding box center [382, 116] width 128 height 9
click at [321, 113] on div at bounding box center [382, 116] width 128 height 9
click at [358, 150] on button "Submit" at bounding box center [360, 156] width 26 height 13
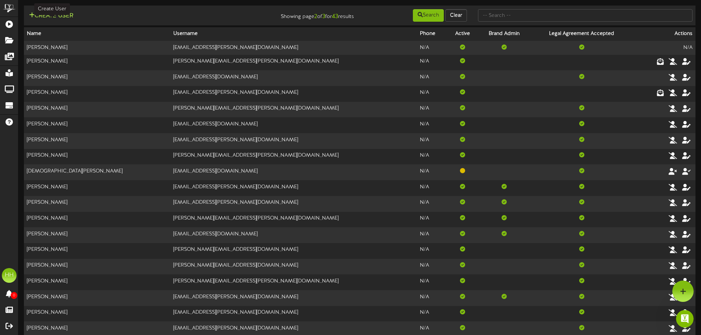
click at [60, 16] on button "Create User" at bounding box center [51, 15] width 49 height 9
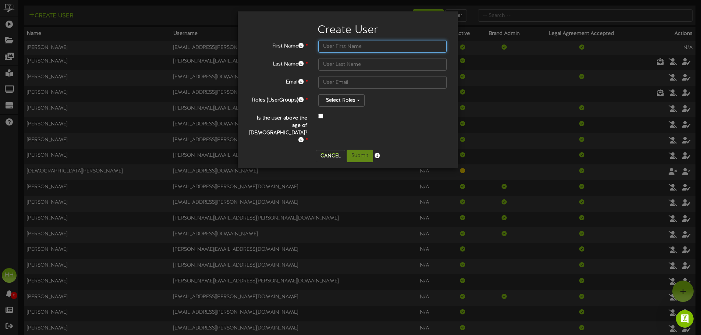
click at [344, 48] on input "text" at bounding box center [382, 46] width 128 height 13
type input "Lauren"
type input "[PERSON_NAME]"
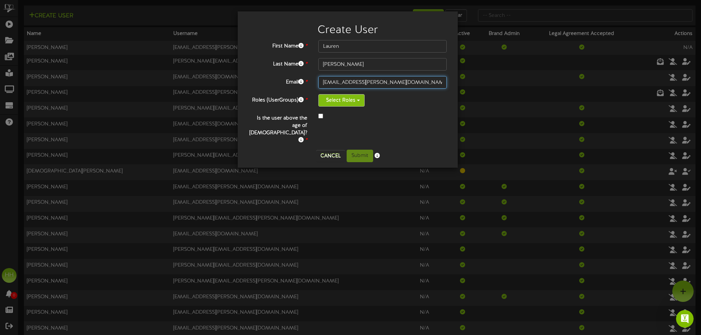
type input "[EMAIL_ADDRESS][PERSON_NAME][DOMAIN_NAME]"
click at [362, 100] on button "Select Roles" at bounding box center [341, 100] width 46 height 13
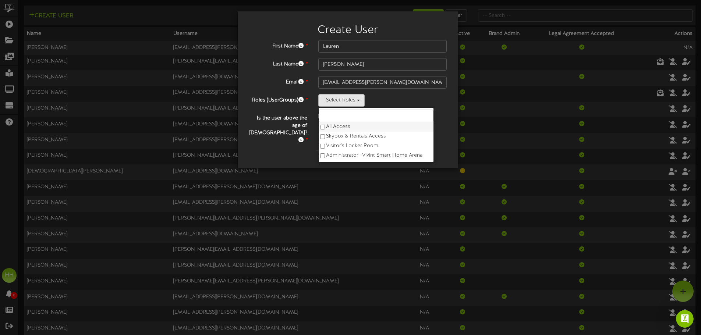
click at [337, 126] on label "All Access" at bounding box center [376, 127] width 115 height 10
click at [337, 138] on label "Skybox & Rentals Access" at bounding box center [376, 137] width 115 height 10
click at [337, 143] on label "Visitor's Locker Room" at bounding box center [376, 146] width 115 height 10
click at [339, 155] on label "Administrator - [GEOGRAPHIC_DATA]" at bounding box center [376, 156] width 115 height 10
click at [277, 120] on label "Is the user above the age of [DEMOGRAPHIC_DATA]? *" at bounding box center [278, 128] width 70 height 32
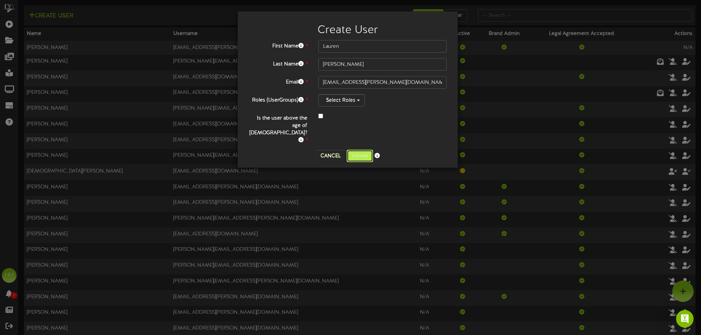
click at [368, 150] on button "Submit" at bounding box center [360, 156] width 26 height 13
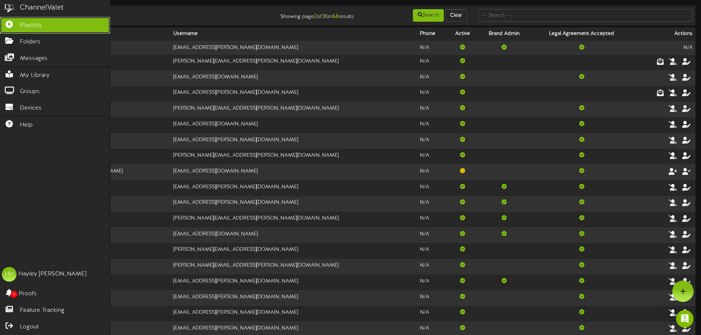
click at [24, 22] on span "Playlists" at bounding box center [31, 25] width 22 height 8
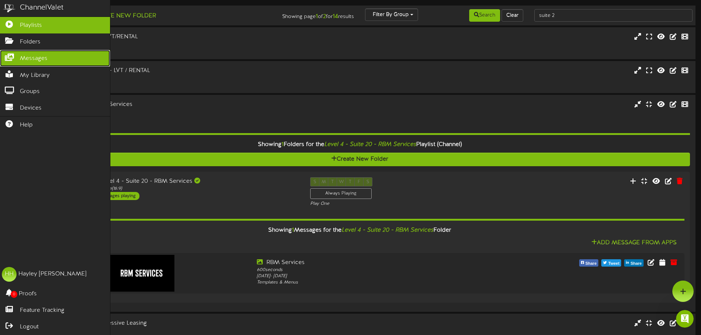
click at [46, 60] on span "Messages" at bounding box center [34, 58] width 28 height 8
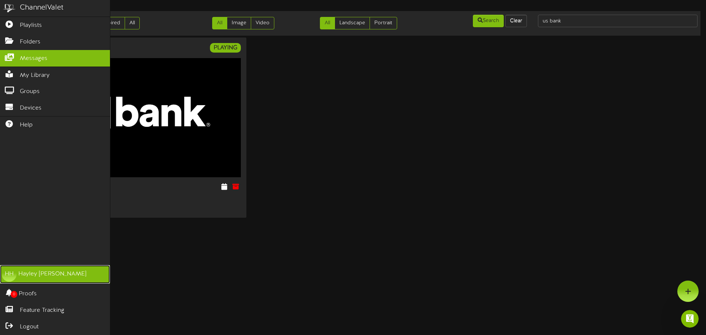
click at [39, 232] on div "[PERSON_NAME]" at bounding box center [52, 274] width 68 height 8
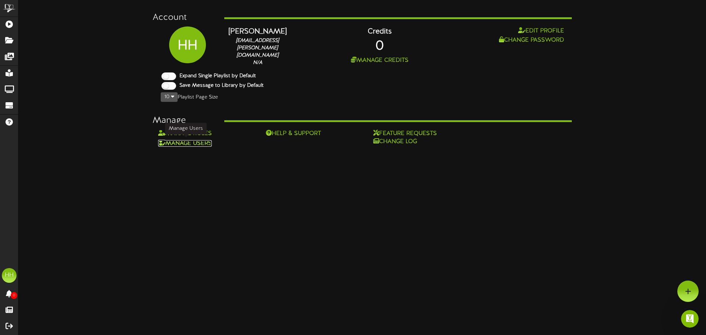
click at [199, 143] on link "Manage Users" at bounding box center [185, 143] width 54 height 7
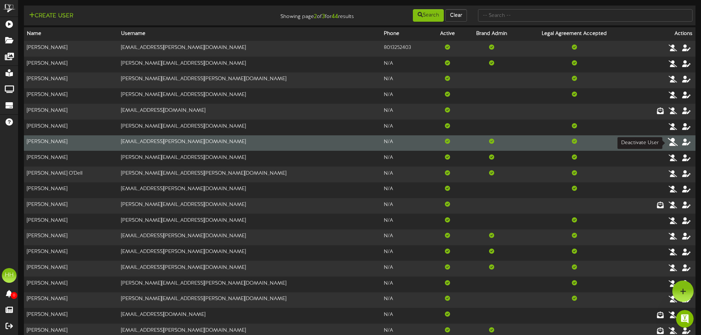
click at [471, 142] on icon at bounding box center [673, 142] width 10 height 8
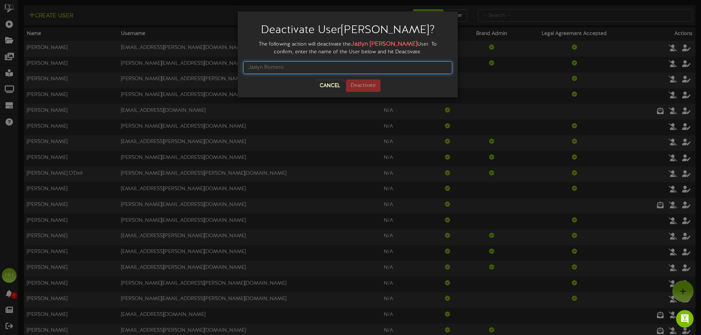
click at [296, 66] on input "text" at bounding box center [347, 67] width 209 height 13
type input "[PERSON_NAME]"
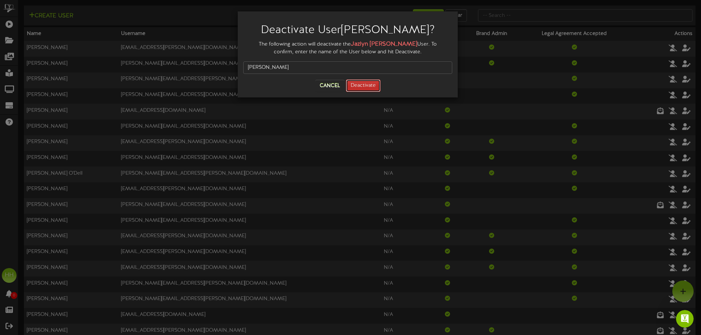
click at [364, 88] on button "Deactivate" at bounding box center [363, 85] width 35 height 13
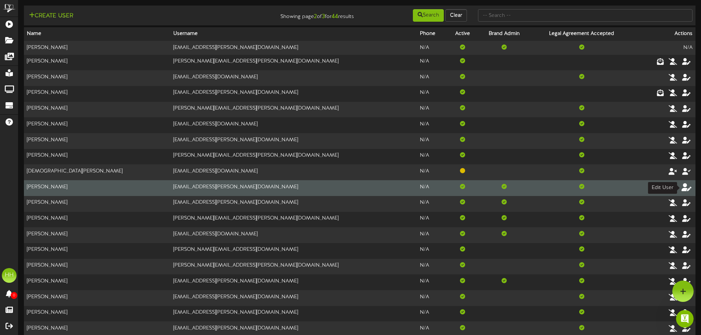
click at [471, 187] on icon at bounding box center [686, 187] width 10 height 8
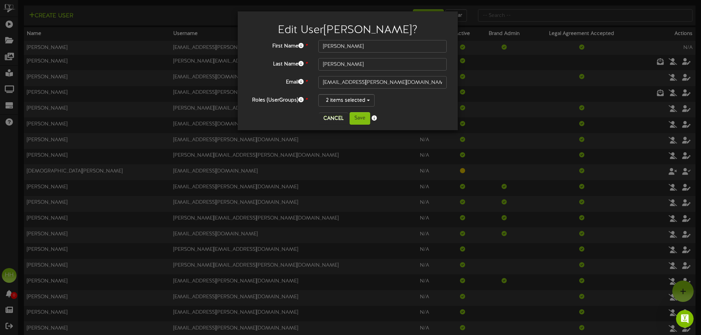
click at [395, 118] on div "Cancel Save" at bounding box center [347, 118] width 209 height 13
click at [335, 116] on button "Cancel" at bounding box center [333, 119] width 29 height 12
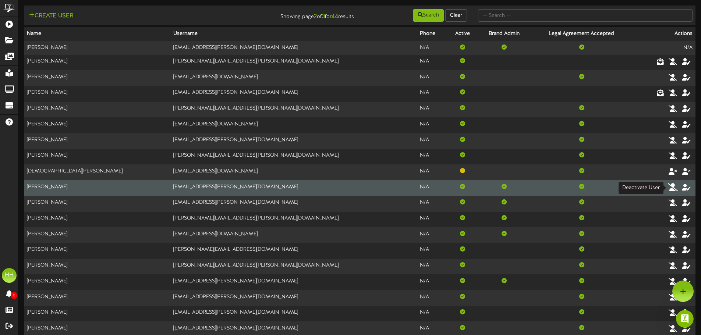
click at [471, 189] on icon at bounding box center [673, 187] width 10 height 8
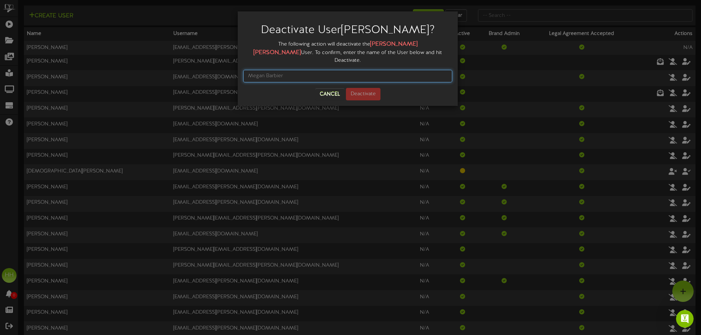
click at [372, 70] on input "text" at bounding box center [347, 76] width 209 height 13
type input "[PERSON_NAME]"
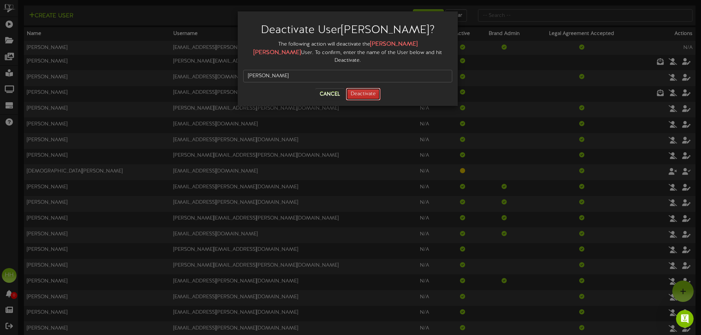
click at [372, 88] on button "Deactivate" at bounding box center [363, 94] width 35 height 13
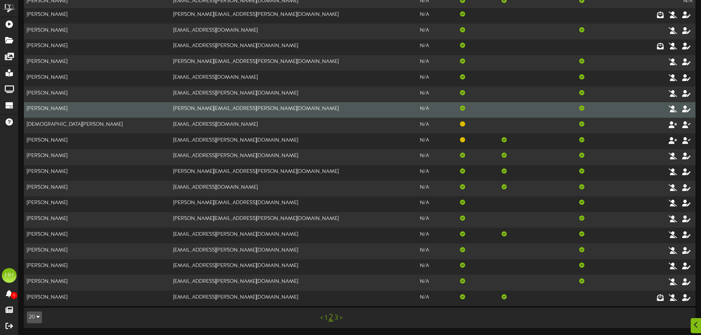
scroll to position [47, 0]
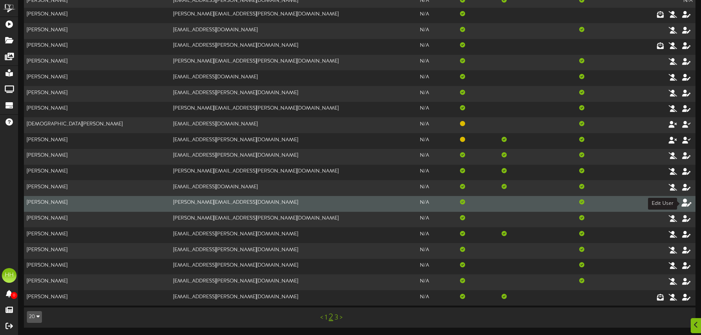
click at [471, 203] on icon at bounding box center [686, 203] width 10 height 8
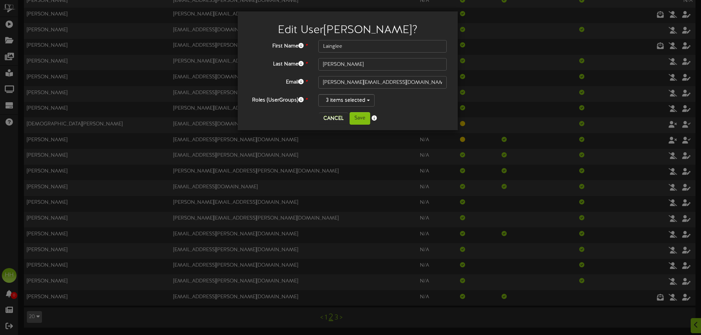
click at [456, 118] on div "Edit User [PERSON_NAME] ? First Name * [GEOGRAPHIC_DATA] Last Name * [PERSON_NA…" at bounding box center [348, 70] width 220 height 119
click at [337, 120] on button "Cancel" at bounding box center [333, 119] width 29 height 12
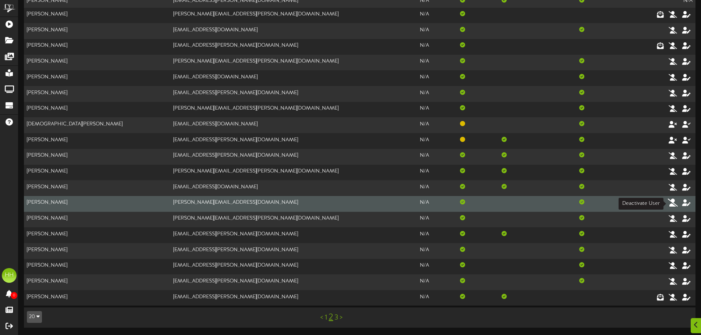
click at [471, 203] on icon at bounding box center [673, 203] width 10 height 8
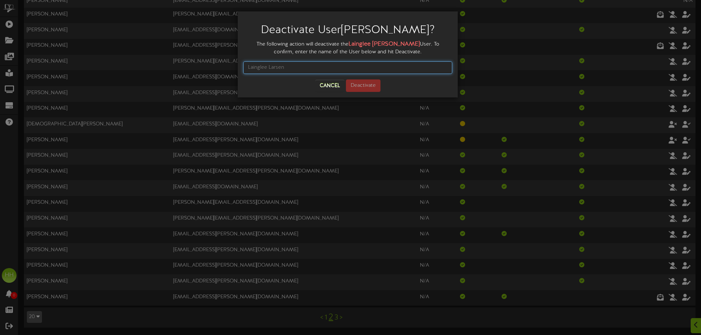
click at [331, 63] on input "text" at bounding box center [347, 67] width 209 height 13
type input "[PERSON_NAME]"
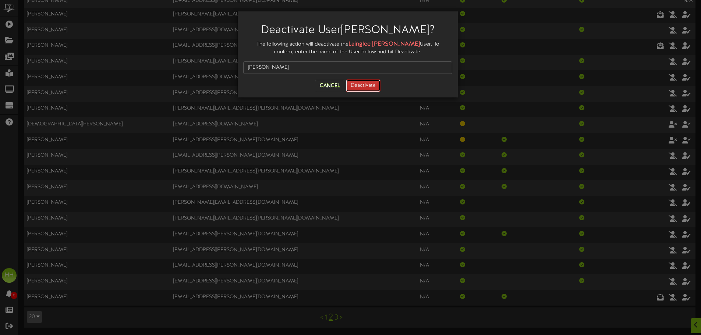
click at [364, 88] on button "Deactivate" at bounding box center [363, 85] width 35 height 13
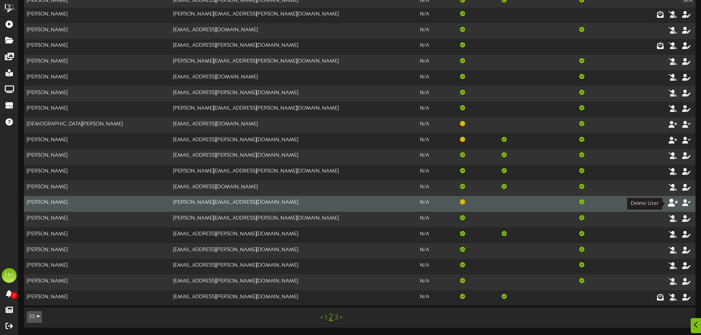
click at [471, 201] on icon at bounding box center [673, 203] width 10 height 8
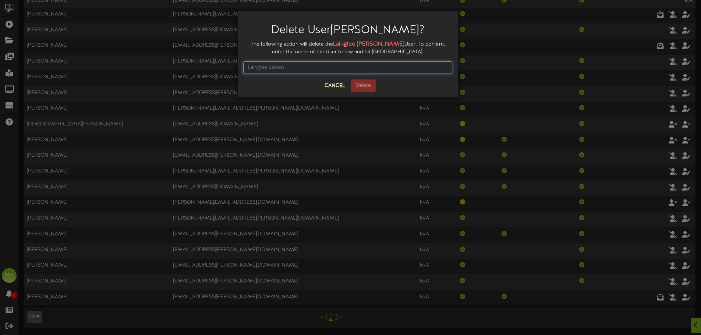
click at [347, 72] on input "text" at bounding box center [347, 67] width 209 height 13
type input "[PERSON_NAME]"
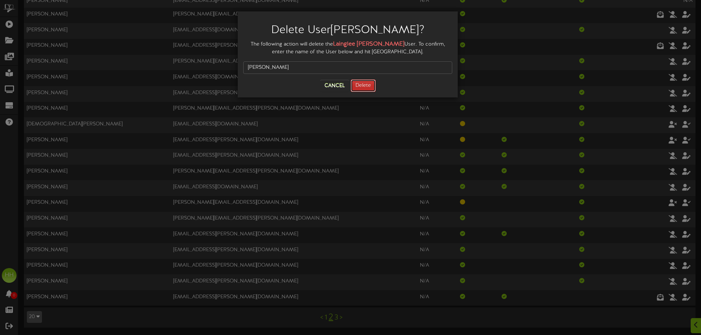
click at [364, 84] on button "Delete" at bounding box center [363, 85] width 25 height 13
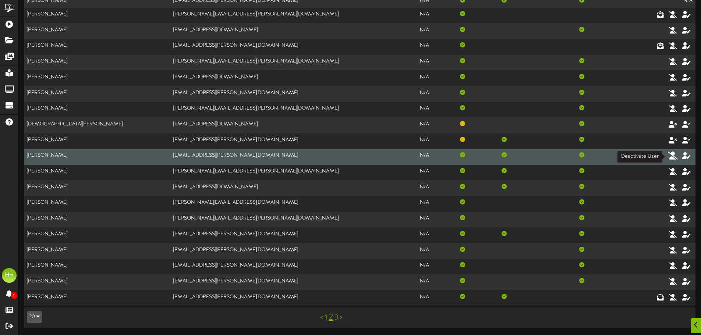
click at [471, 154] on icon at bounding box center [673, 156] width 10 height 8
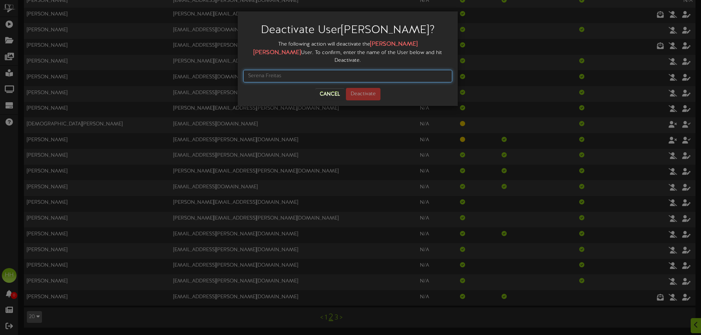
click at [297, 70] on input "text" at bounding box center [347, 76] width 209 height 13
type input "[PERSON_NAME]"
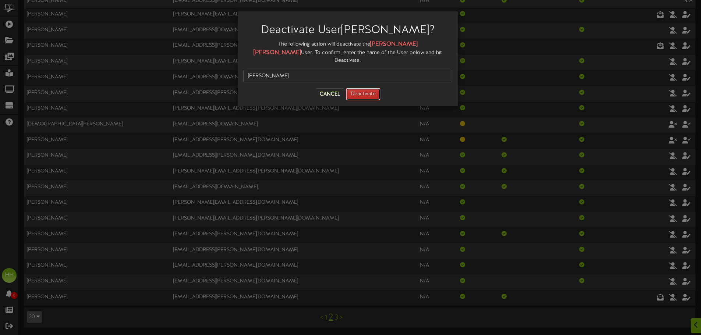
click at [348, 88] on button "Deactivate" at bounding box center [363, 94] width 35 height 13
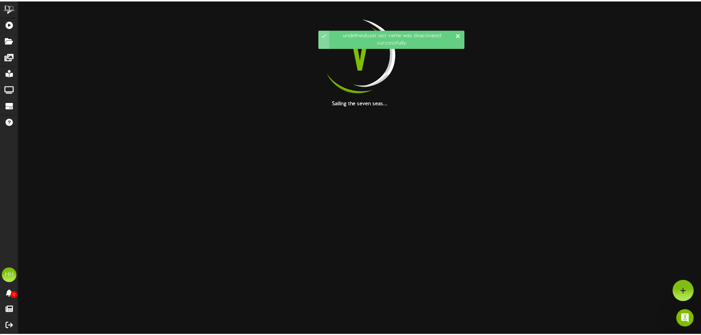
scroll to position [0, 0]
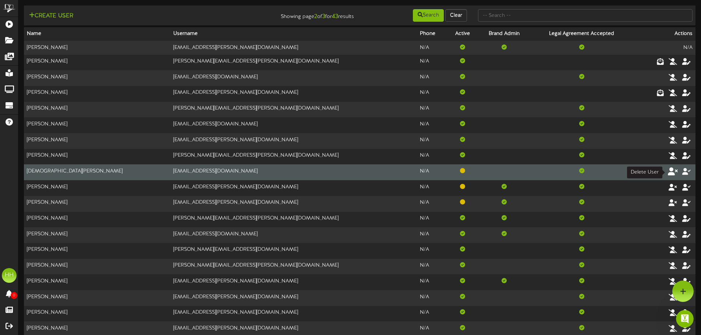
click at [471, 173] on icon at bounding box center [673, 171] width 10 height 8
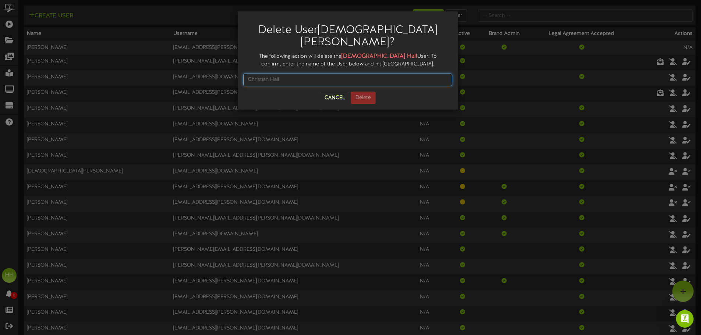
click at [301, 74] on input "text" at bounding box center [347, 80] width 209 height 13
type input "[DEMOGRAPHIC_DATA][PERSON_NAME]"
click at [363, 92] on button "Delete" at bounding box center [363, 98] width 25 height 13
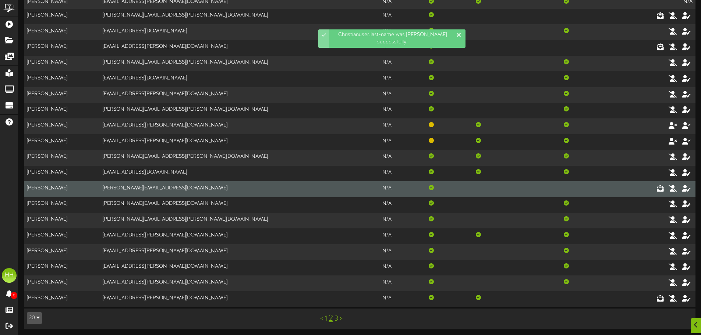
scroll to position [47, 0]
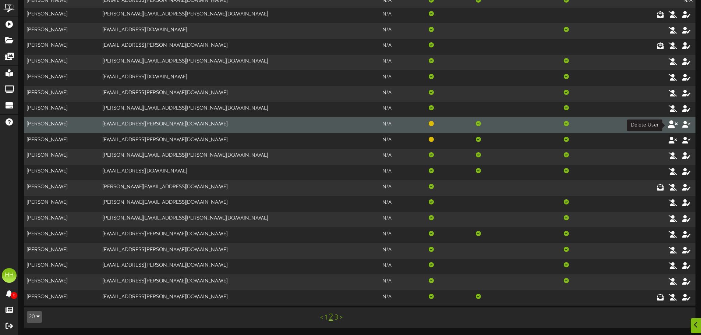
click at [471, 126] on icon at bounding box center [673, 124] width 10 height 8
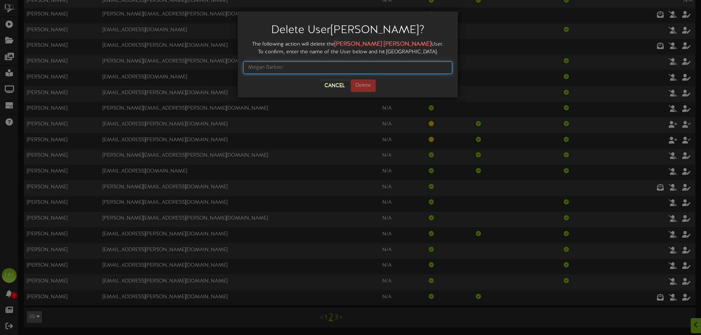
click at [328, 70] on input "text" at bounding box center [347, 67] width 209 height 13
type input "[PERSON_NAME]"
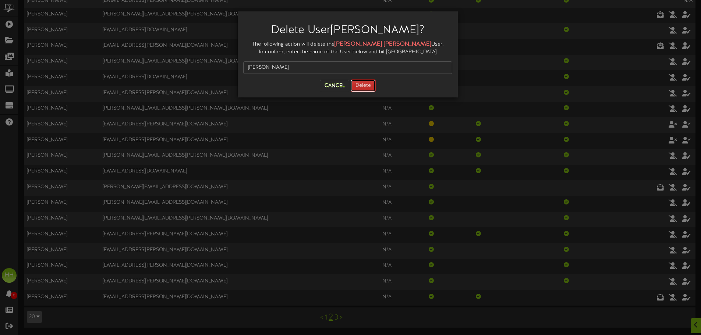
click at [361, 86] on button "Delete" at bounding box center [363, 85] width 25 height 13
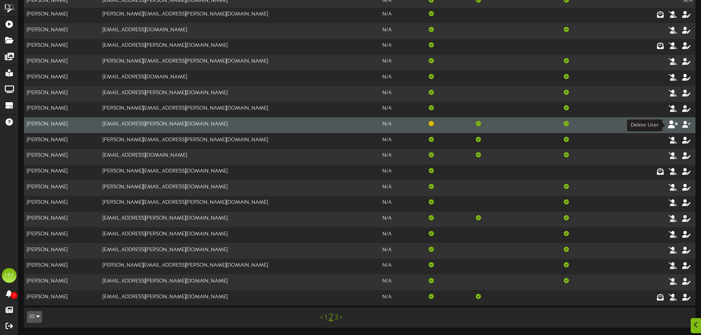
click at [471, 127] on icon at bounding box center [673, 124] width 10 height 8
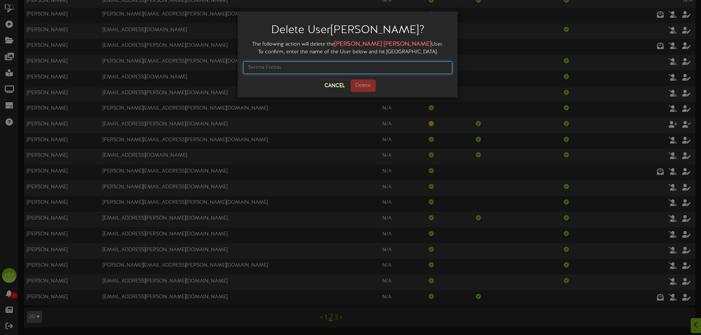
click at [311, 66] on input "text" at bounding box center [347, 67] width 209 height 13
type input "[PERSON_NAME]"
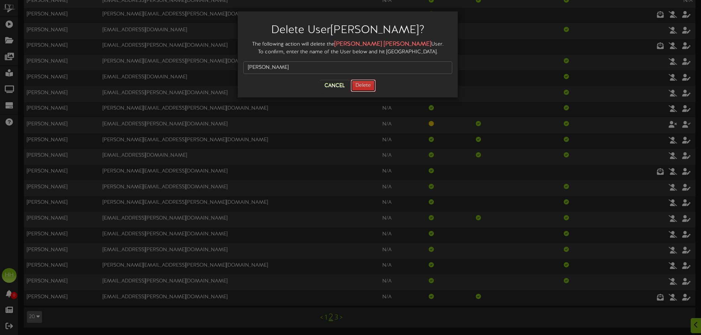
click at [362, 88] on button "Delete" at bounding box center [363, 85] width 25 height 13
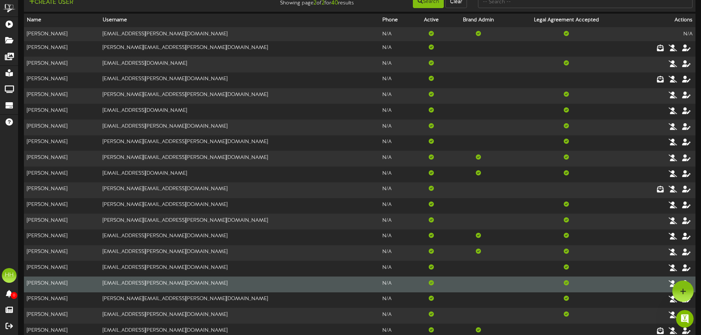
scroll to position [0, 0]
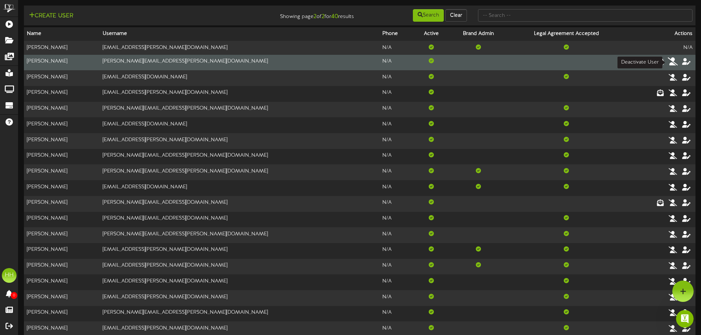
click at [471, 61] on icon at bounding box center [673, 61] width 10 height 8
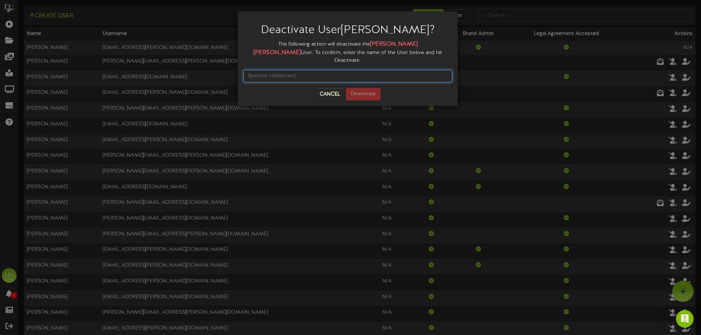
click at [369, 70] on input "text" at bounding box center [347, 76] width 209 height 13
type input "s"
type input "[PERSON_NAME]"
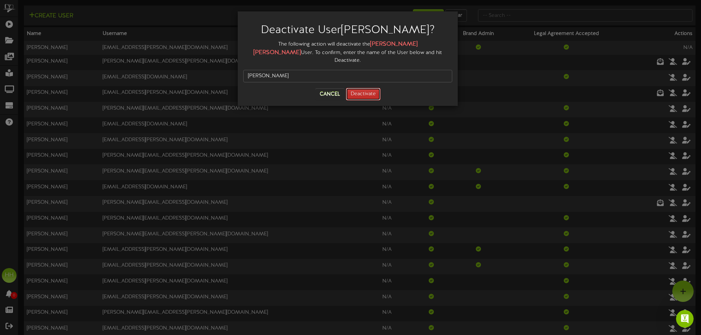
click at [375, 88] on button "Deactivate" at bounding box center [363, 94] width 35 height 13
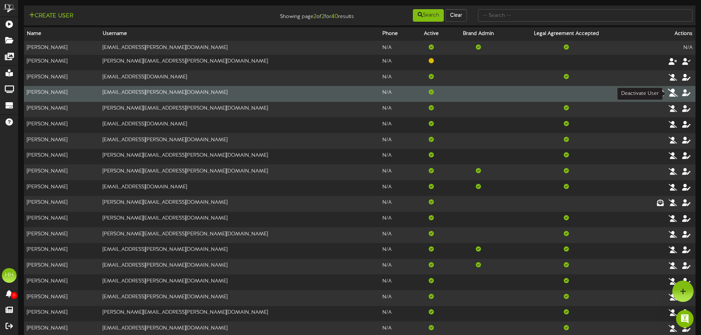
click at [471, 91] on icon at bounding box center [673, 93] width 10 height 8
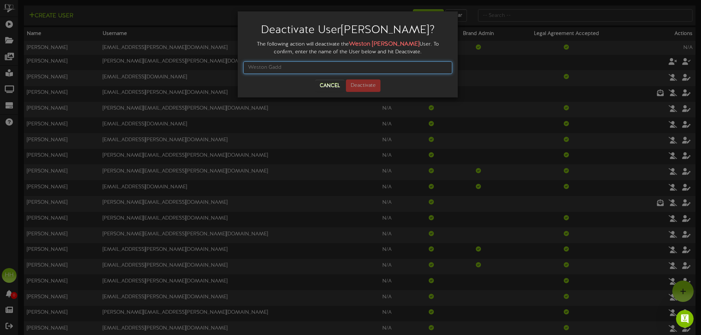
click at [382, 67] on input "text" at bounding box center [347, 67] width 209 height 13
type input "[PERSON_NAME]"
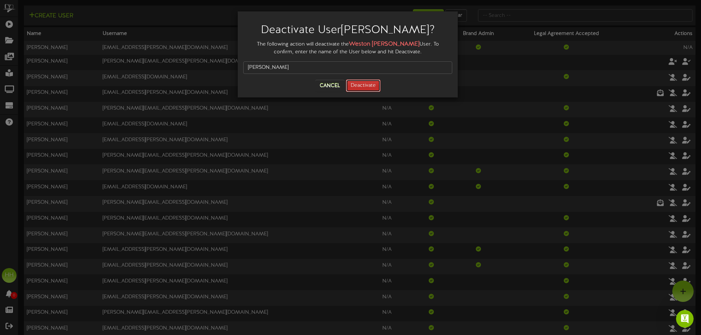
click at [358, 83] on button "Deactivate" at bounding box center [363, 85] width 35 height 13
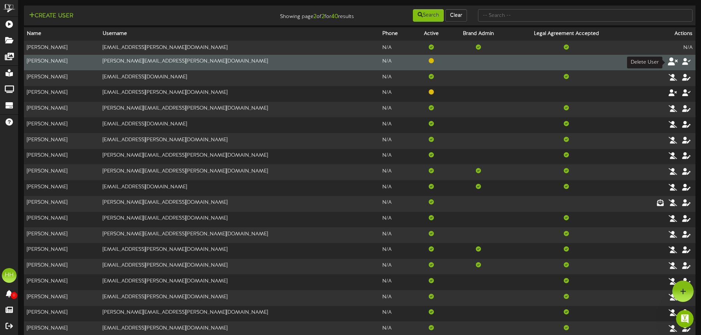
click at [471, 61] on icon at bounding box center [673, 61] width 10 height 8
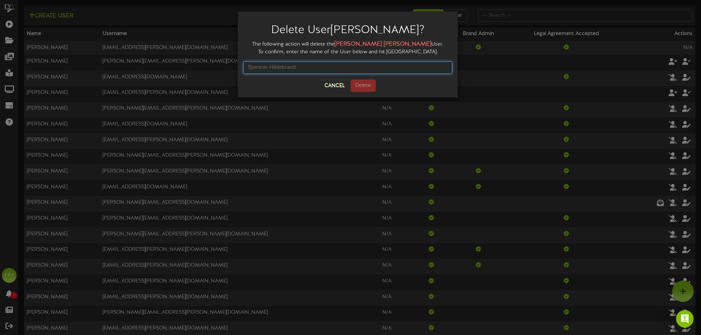
click at [368, 62] on input "text" at bounding box center [347, 67] width 209 height 13
type input "s"
type input "[PERSON_NAME]"
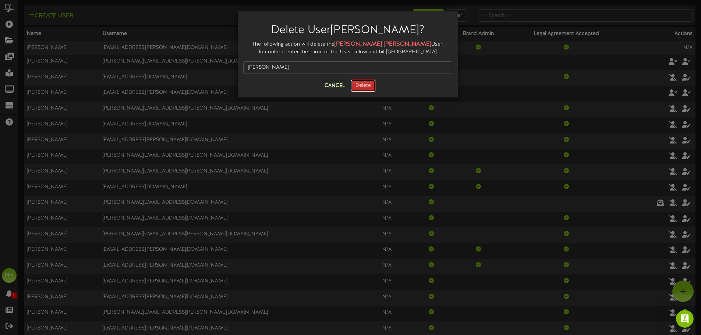
click at [361, 84] on button "Delete" at bounding box center [363, 85] width 25 height 13
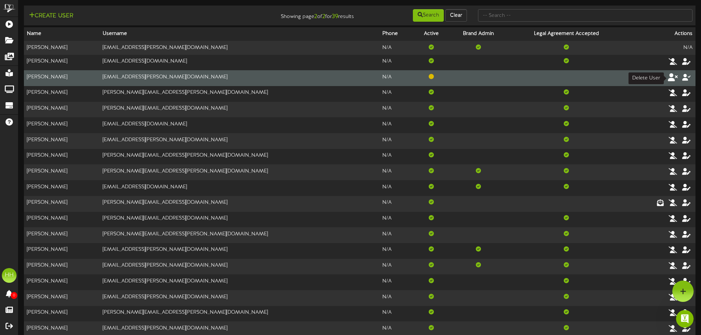
click at [471, 78] on icon at bounding box center [673, 77] width 10 height 8
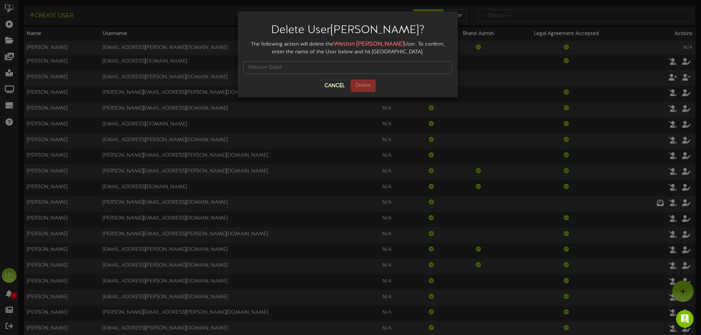
click at [314, 74] on div at bounding box center [347, 68] width 209 height 24
click at [315, 72] on input "text" at bounding box center [347, 67] width 209 height 13
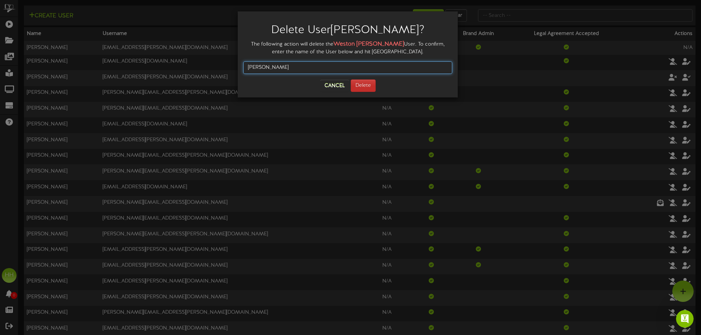
type input "[PERSON_NAME]"
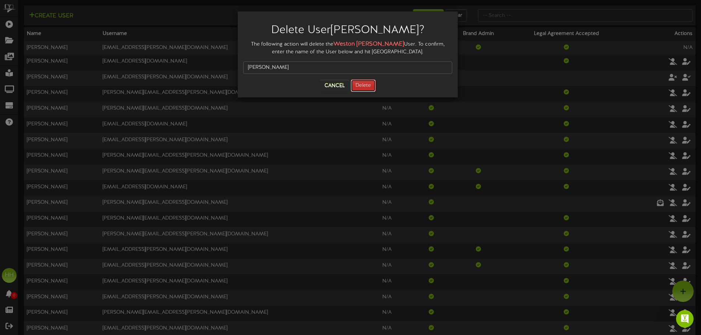
click at [356, 84] on button "Delete" at bounding box center [363, 85] width 25 height 13
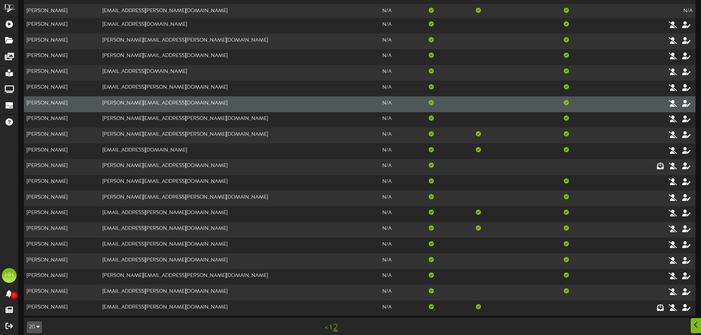
scroll to position [47, 0]
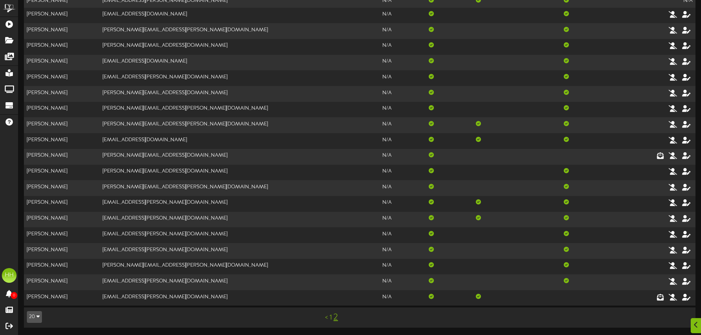
click at [334, 232] on link "2" at bounding box center [335, 318] width 4 height 10
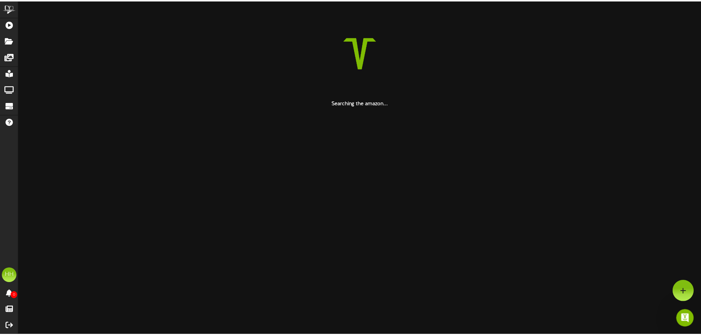
scroll to position [0, 0]
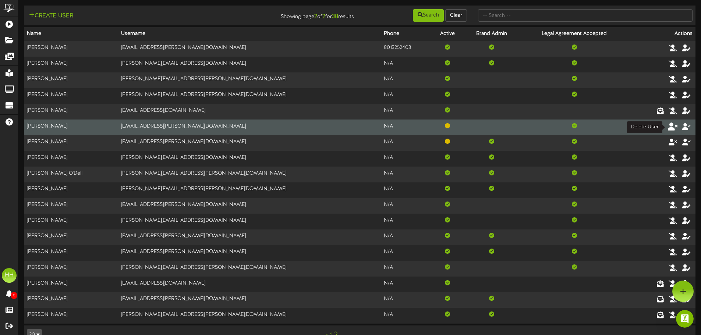
click at [471, 128] on icon at bounding box center [673, 126] width 10 height 8
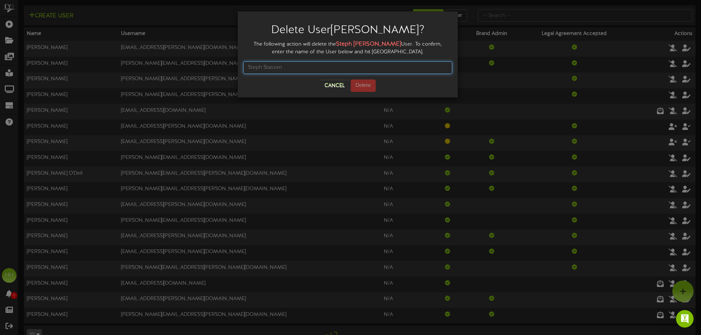
click at [405, 66] on input "text" at bounding box center [347, 67] width 209 height 13
type input "[PERSON_NAME]"
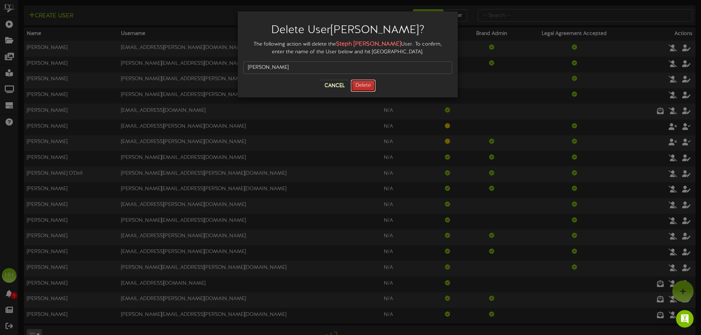
click at [367, 89] on button "Delete" at bounding box center [363, 85] width 25 height 13
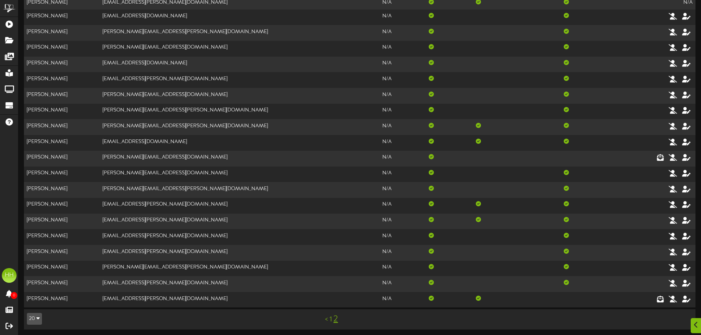
scroll to position [47, 0]
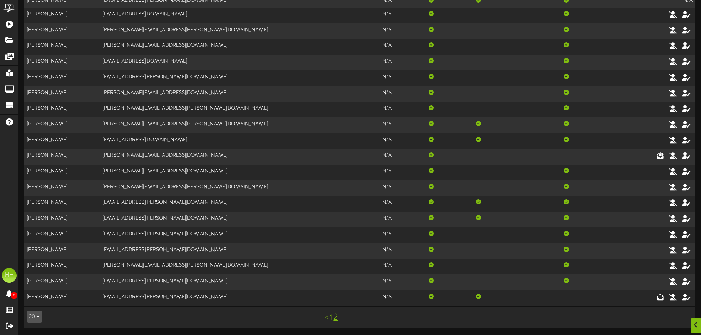
click at [336, 232] on link "2" at bounding box center [335, 318] width 4 height 10
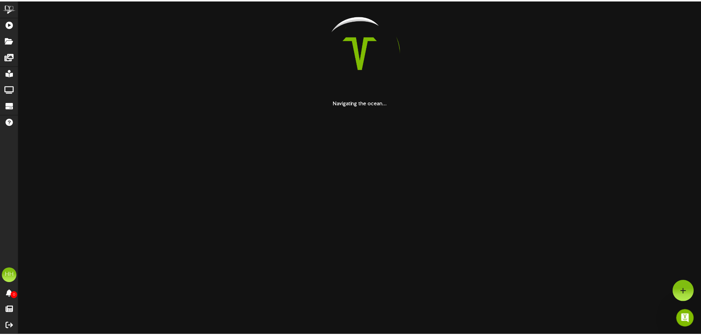
scroll to position [0, 0]
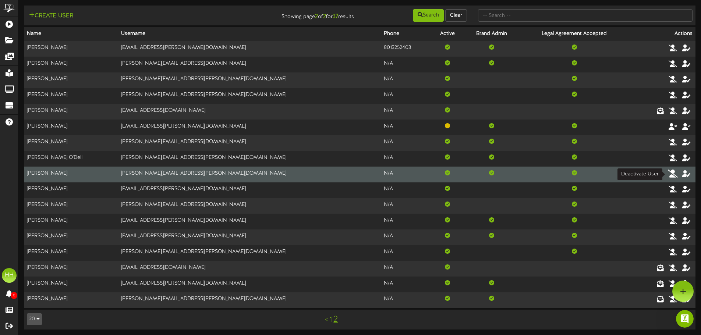
click at [471, 177] on icon at bounding box center [673, 173] width 10 height 8
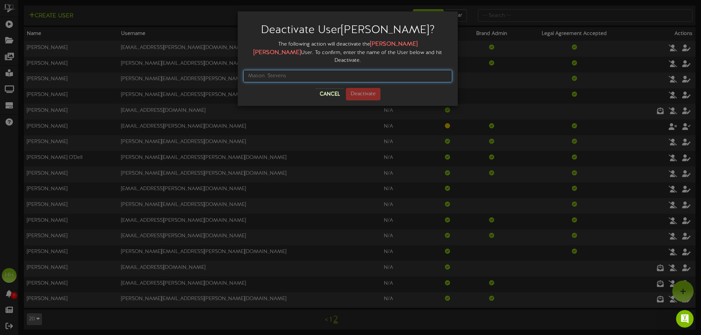
click at [305, 70] on input "text" at bounding box center [347, 76] width 209 height 13
type input "[PERSON_NAME]"
drag, startPoint x: 305, startPoint y: 65, endPoint x: 170, endPoint y: 57, distance: 135.6
click at [170, 57] on div "Deactivate User [PERSON_NAME] ? The following action will deactivate the [PERSO…" at bounding box center [350, 167] width 701 height 335
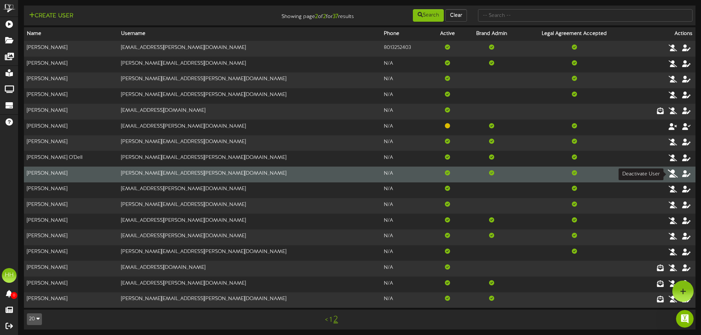
click at [471, 174] on icon at bounding box center [673, 173] width 10 height 8
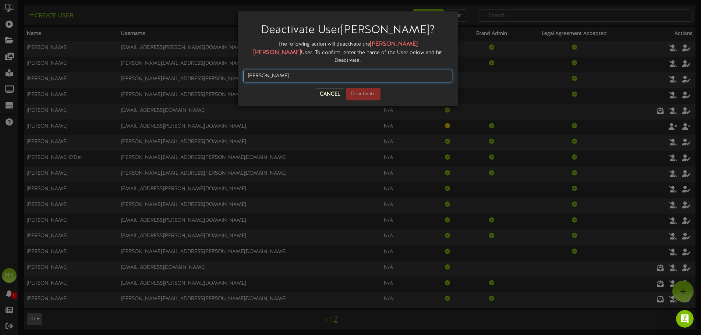
click at [340, 70] on input "[PERSON_NAME]" at bounding box center [347, 76] width 209 height 13
click at [265, 70] on input "[PERSON_NAME]" at bounding box center [347, 76] width 209 height 13
type input "[PERSON_NAME]"
drag, startPoint x: 297, startPoint y: 68, endPoint x: 155, endPoint y: 63, distance: 142.1
click at [155, 63] on div "Deactivate User [PERSON_NAME] ? The following action will deactivate the [PERSO…" at bounding box center [350, 167] width 701 height 335
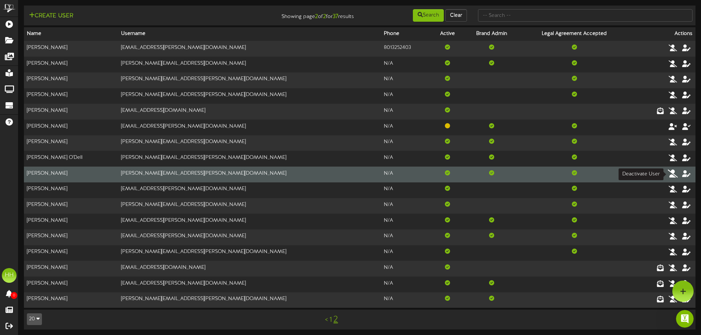
click at [471, 173] on icon at bounding box center [673, 173] width 10 height 8
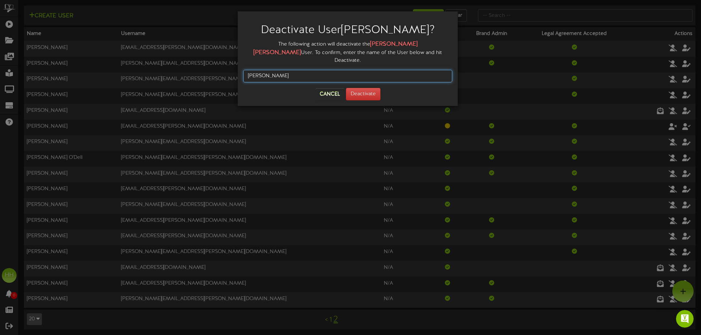
click at [308, 70] on input "[PERSON_NAME]" at bounding box center [347, 76] width 209 height 13
drag, startPoint x: 294, startPoint y: 68, endPoint x: 218, endPoint y: 65, distance: 76.6
click at [218, 65] on div "Deactivate User [PERSON_NAME] ? The following action will deactivate the [PERSO…" at bounding box center [350, 167] width 701 height 335
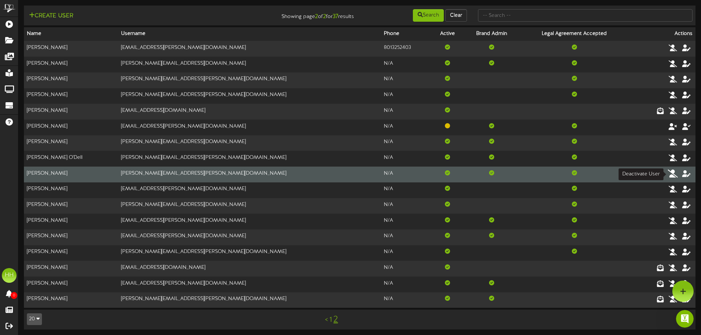
click at [471, 171] on icon at bounding box center [673, 173] width 10 height 8
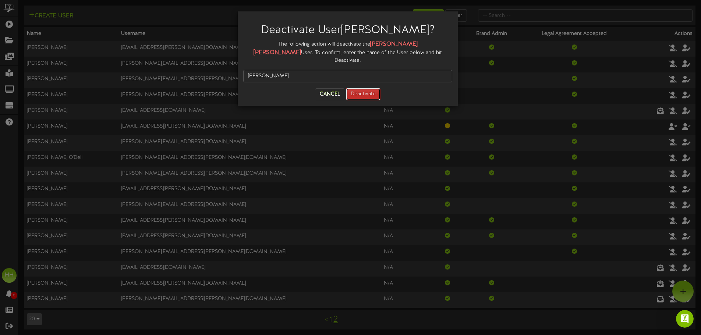
click at [365, 88] on button "Deactivate" at bounding box center [363, 94] width 35 height 13
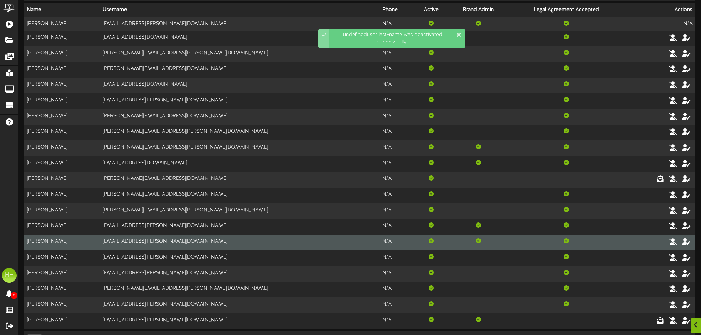
scroll to position [47, 0]
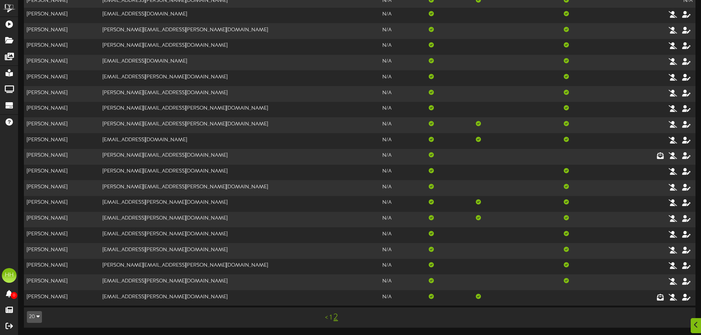
click at [337, 232] on link "2" at bounding box center [335, 318] width 4 height 10
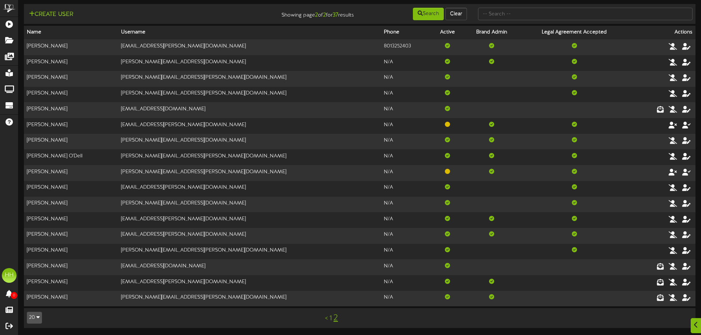
scroll to position [2, 0]
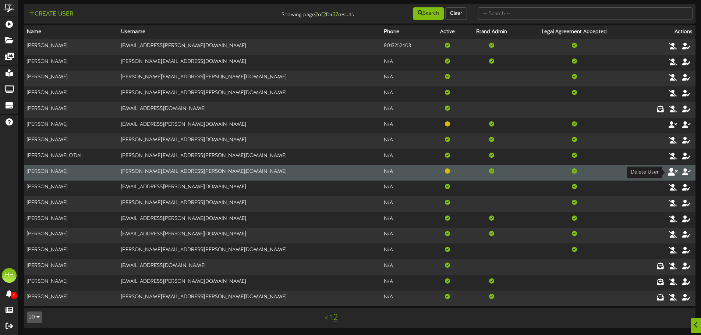
click at [471, 170] on icon at bounding box center [673, 171] width 10 height 8
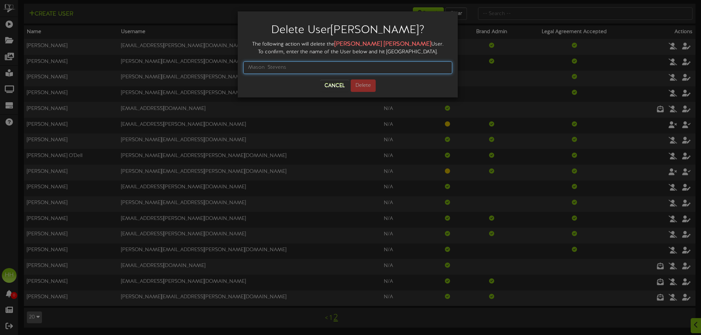
click at [331, 69] on input "text" at bounding box center [347, 67] width 209 height 13
type input "[PERSON_NAME]"
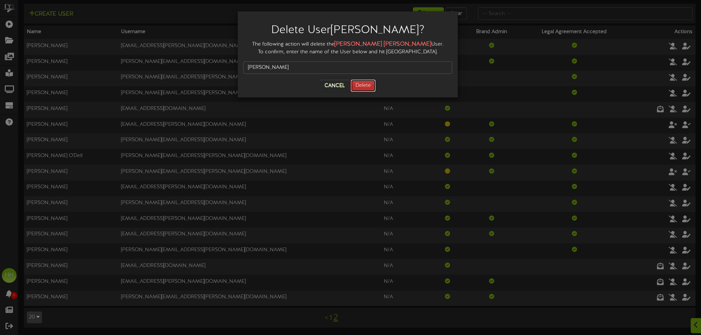
click at [373, 84] on button "Delete" at bounding box center [363, 85] width 25 height 13
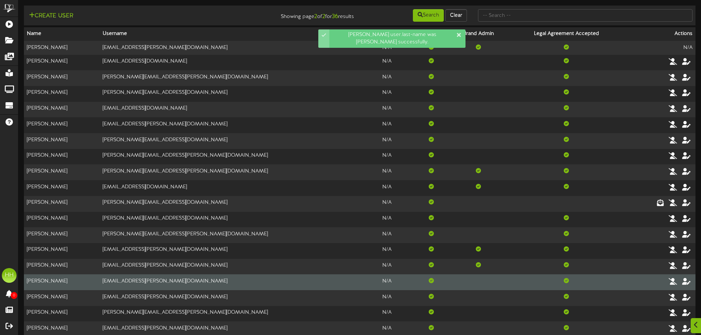
scroll to position [47, 0]
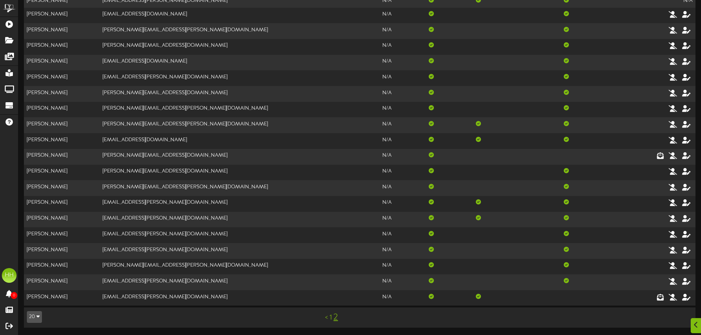
click at [336, 232] on link "2" at bounding box center [335, 318] width 4 height 10
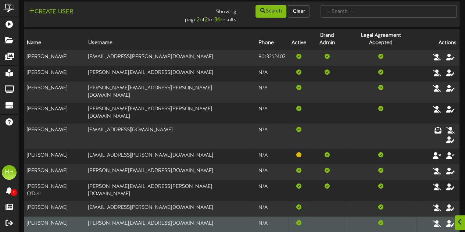
scroll to position [8, 0]
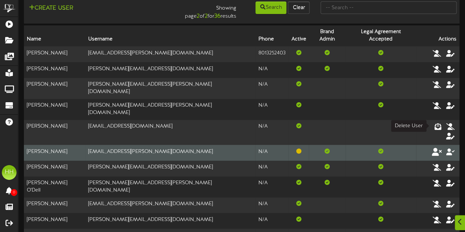
click at [438, 148] on icon at bounding box center [437, 152] width 10 height 8
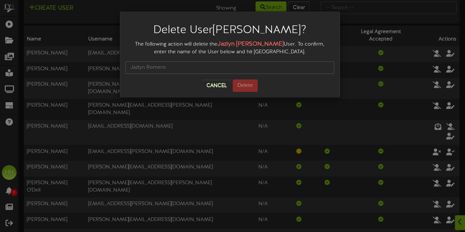
click at [243, 60] on div at bounding box center [229, 68] width 209 height 24
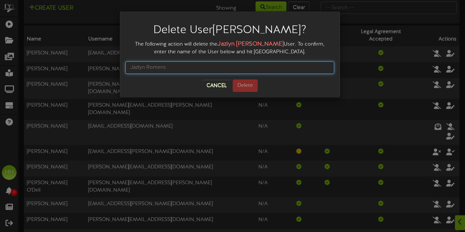
click at [242, 71] on input "text" at bounding box center [229, 67] width 209 height 13
type input "j"
type input "[PERSON_NAME]"
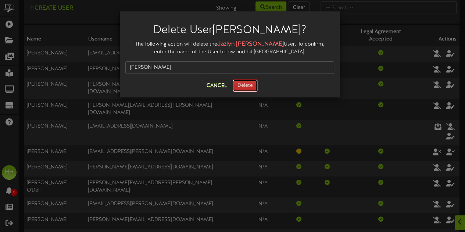
click at [248, 85] on button "Delete" at bounding box center [245, 85] width 25 height 13
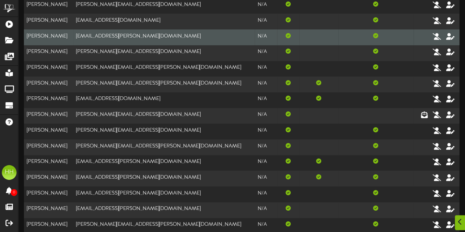
scroll to position [155, 0]
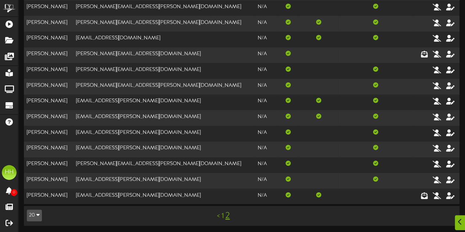
click at [227, 216] on link "2" at bounding box center [228, 216] width 4 height 10
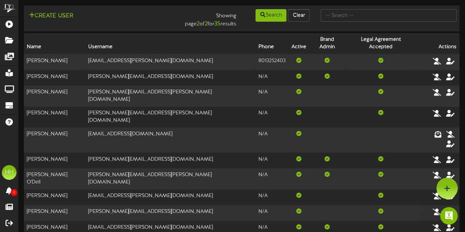
scroll to position [0, 0]
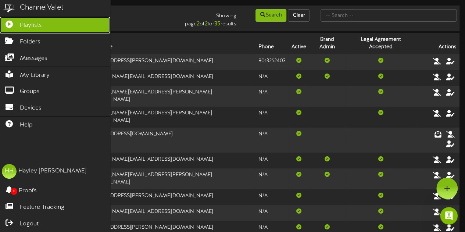
click at [32, 23] on span "Playlists" at bounding box center [31, 25] width 22 height 8
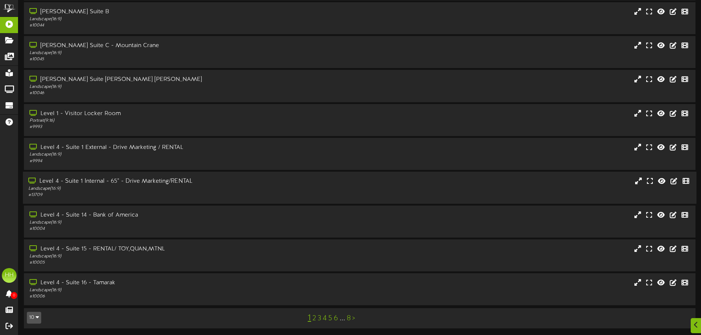
scroll to position [60, 0]
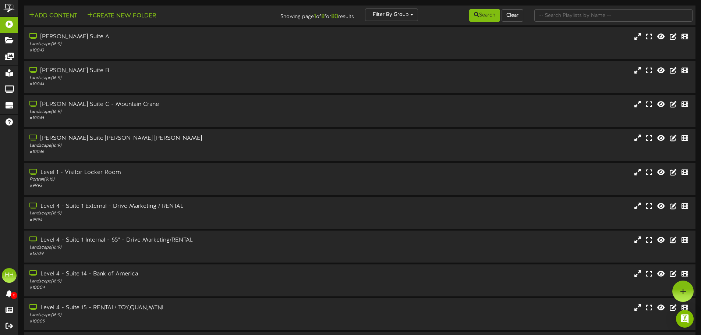
scroll to position [59, 0]
